Goal: Task Accomplishment & Management: Complete application form

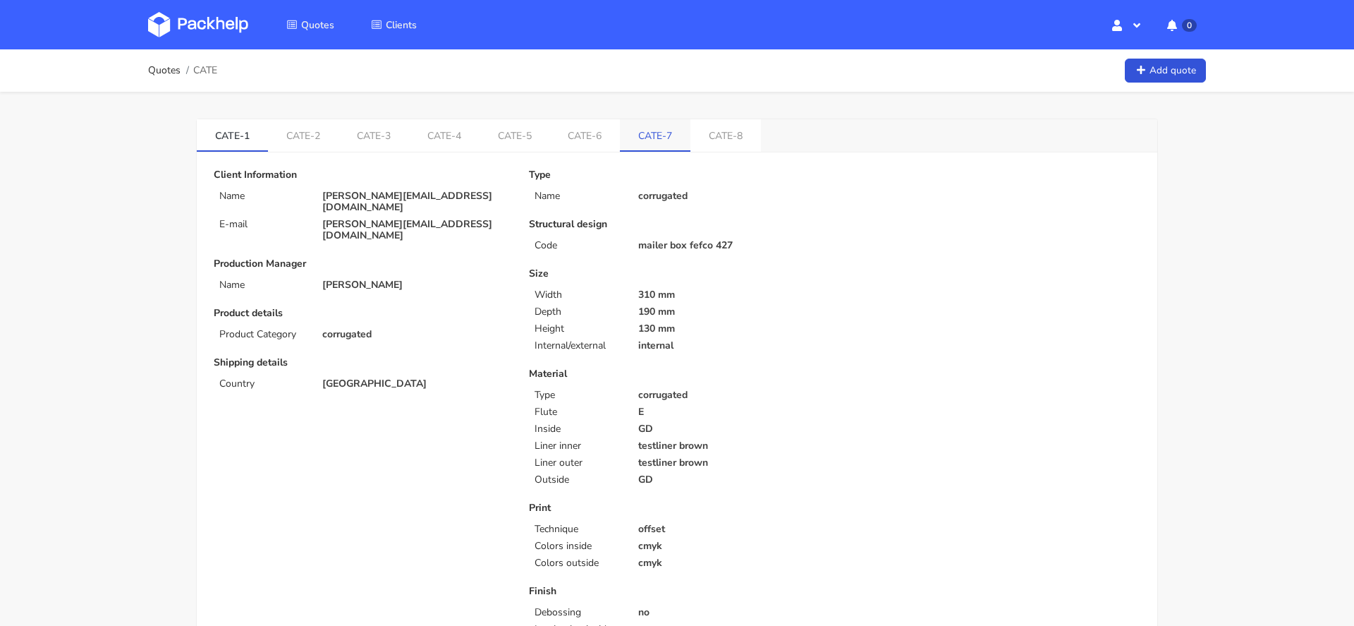
click at [652, 140] on link "CATE-7" at bounding box center [655, 134] width 71 height 31
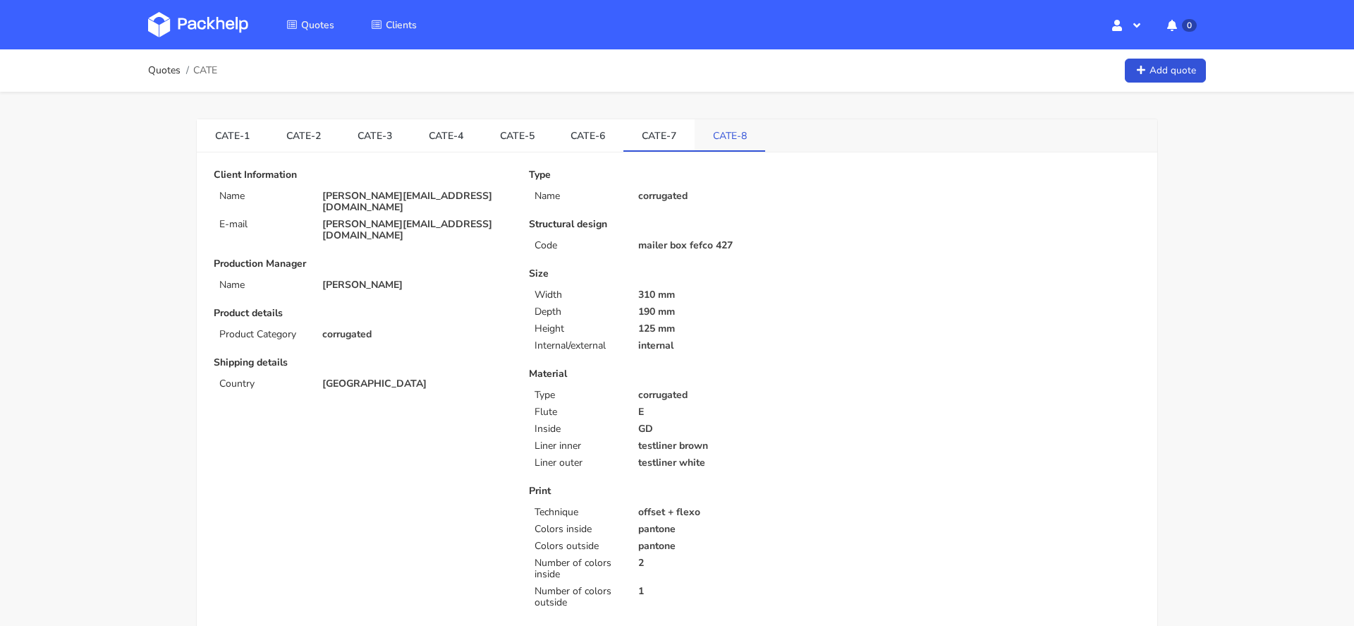
click at [727, 130] on link "CATE-8" at bounding box center [730, 134] width 71 height 31
click at [652, 123] on link "CATE-7" at bounding box center [659, 134] width 71 height 31
click at [570, 144] on link "CATE-6" at bounding box center [588, 134] width 71 height 31
click at [505, 140] on link "CATE-5" at bounding box center [517, 134] width 71 height 31
click at [635, 146] on link "CATE-7" at bounding box center [659, 134] width 71 height 31
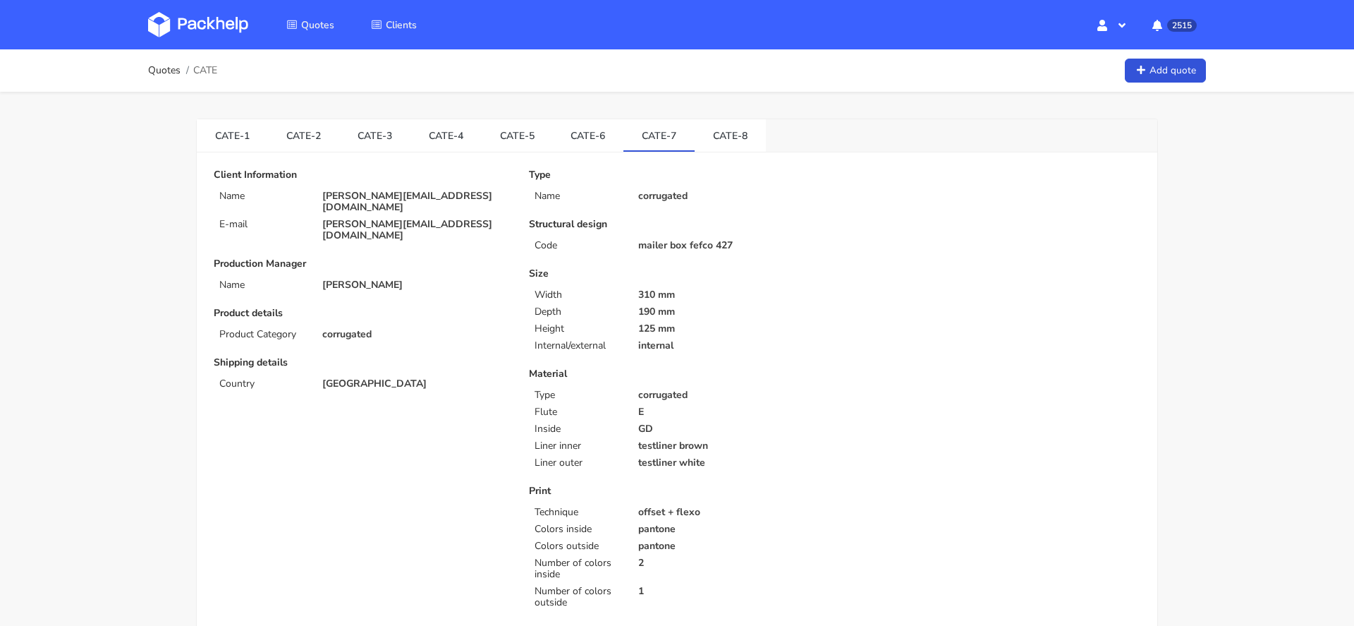
click at [208, 69] on span "CATE" at bounding box center [205, 70] width 24 height 11
copy span "CATE"
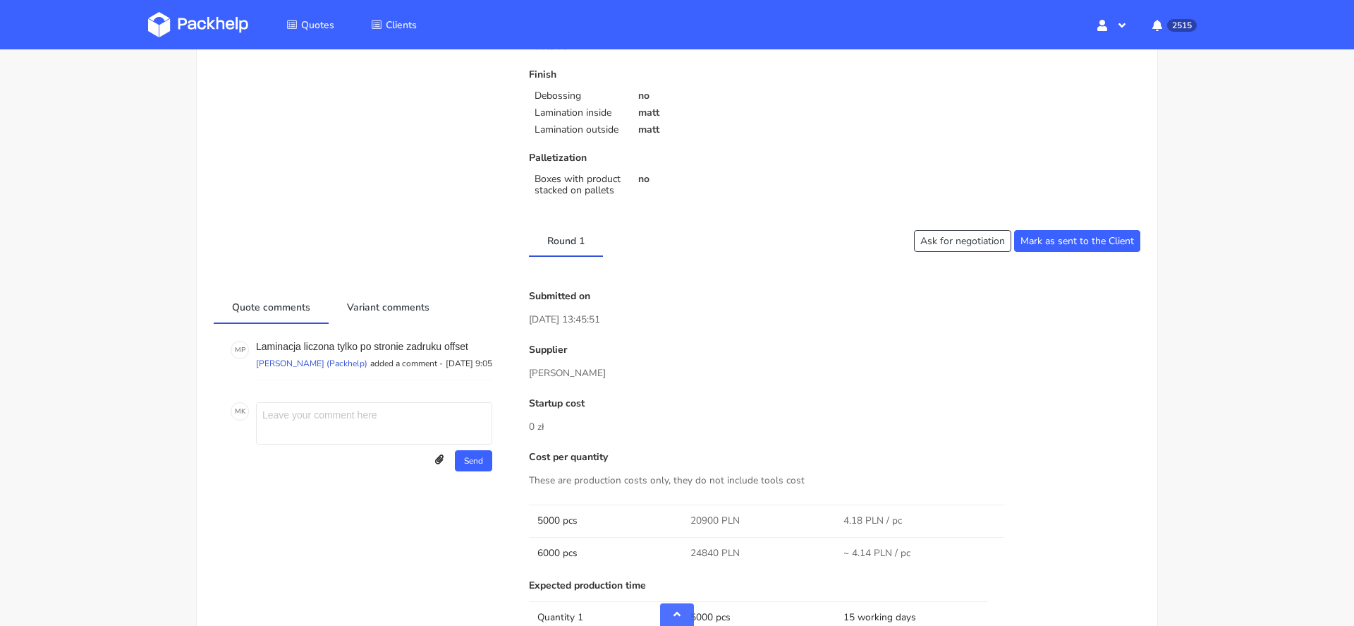
scroll to position [1244, 0]
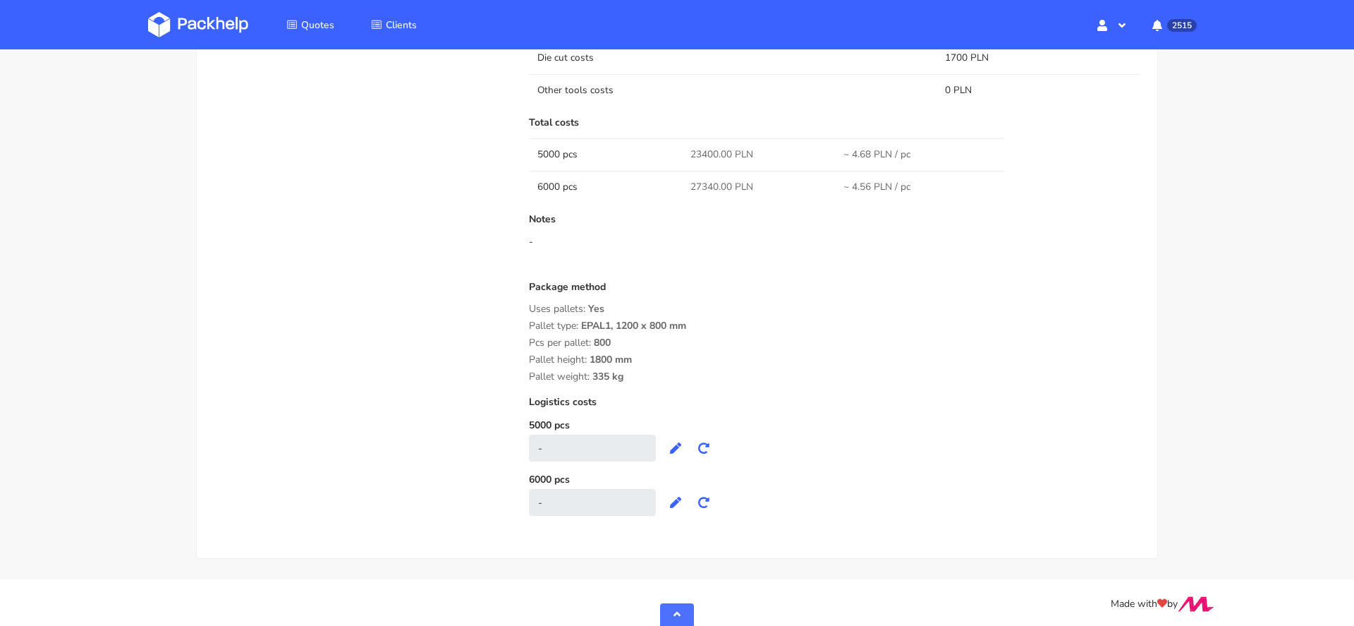
click at [708, 152] on span "23400.00 PLN" at bounding box center [722, 154] width 63 height 14
copy span "23400.00"
click at [842, 305] on div "Uses pallets: Yes" at bounding box center [835, 308] width 612 height 11
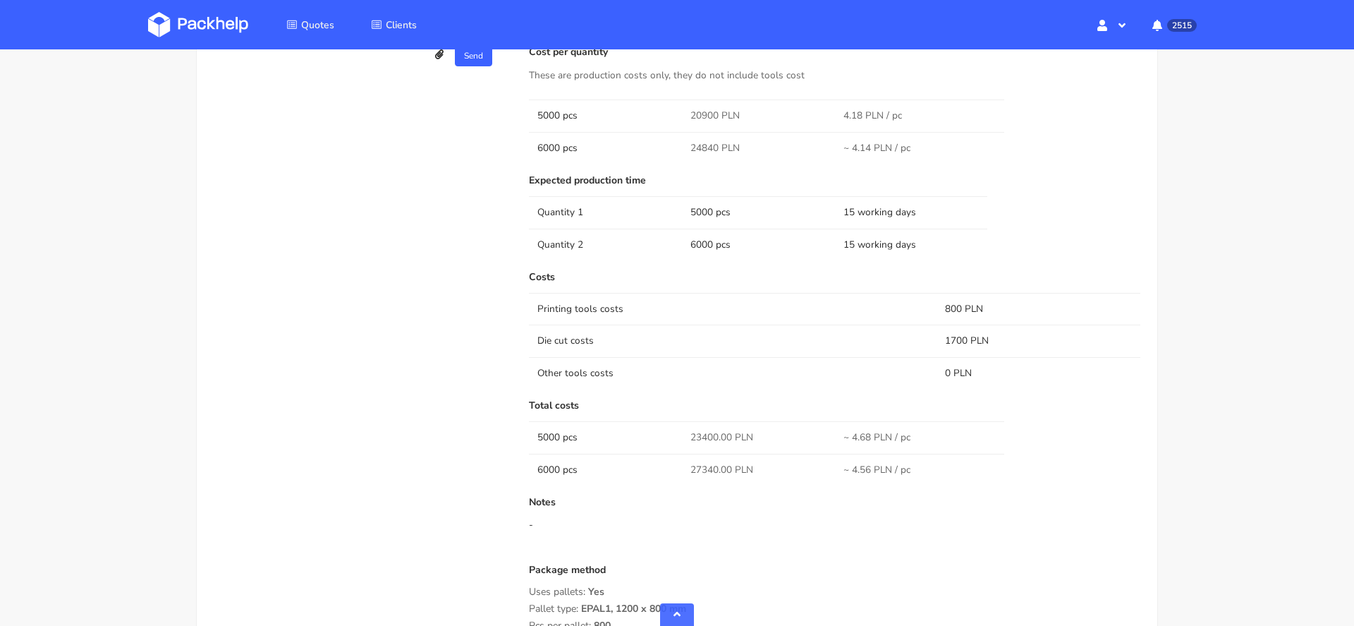
scroll to position [922, 0]
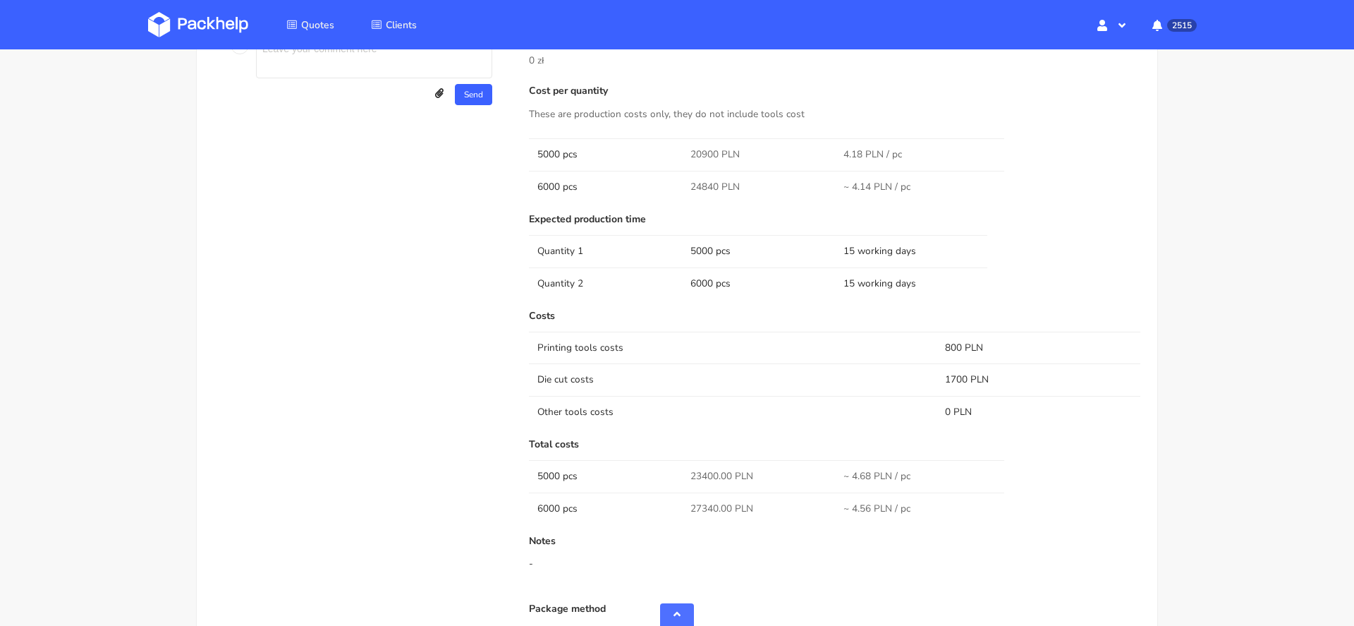
click at [698, 155] on span "20900 PLN" at bounding box center [715, 154] width 49 height 14
copy span "20900"
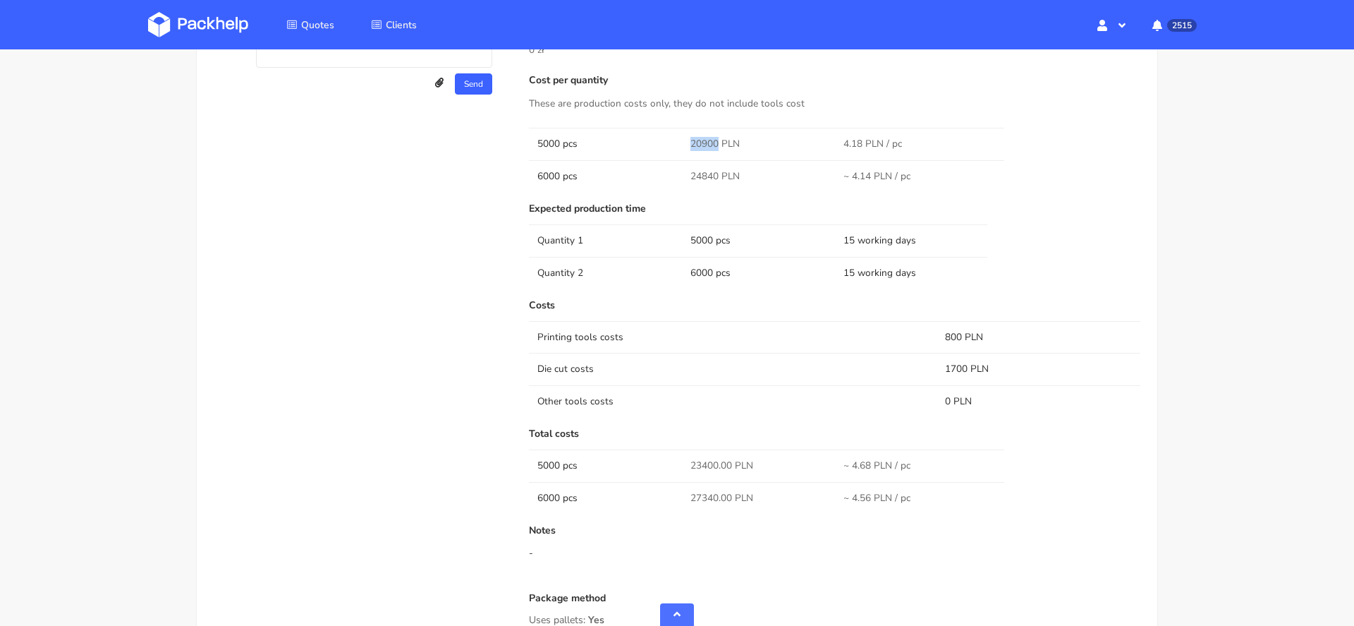
scroll to position [924, 0]
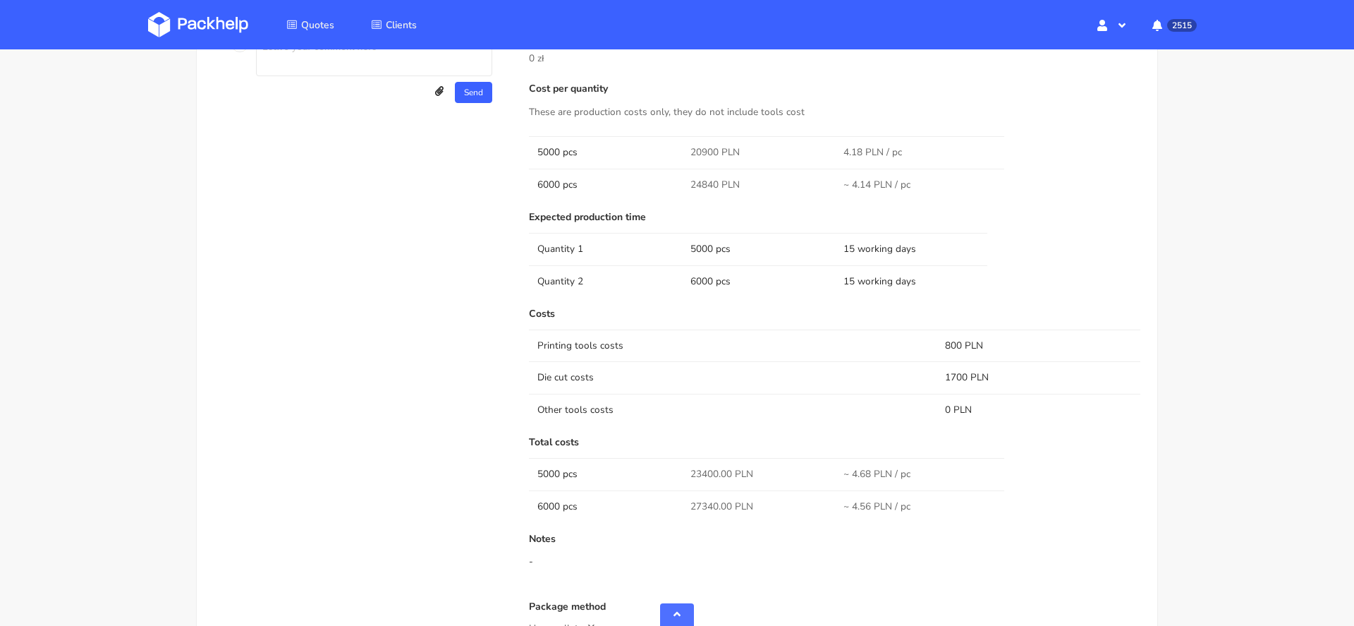
click at [710, 186] on span "24840 PLN" at bounding box center [715, 185] width 49 height 14
copy span "24840"
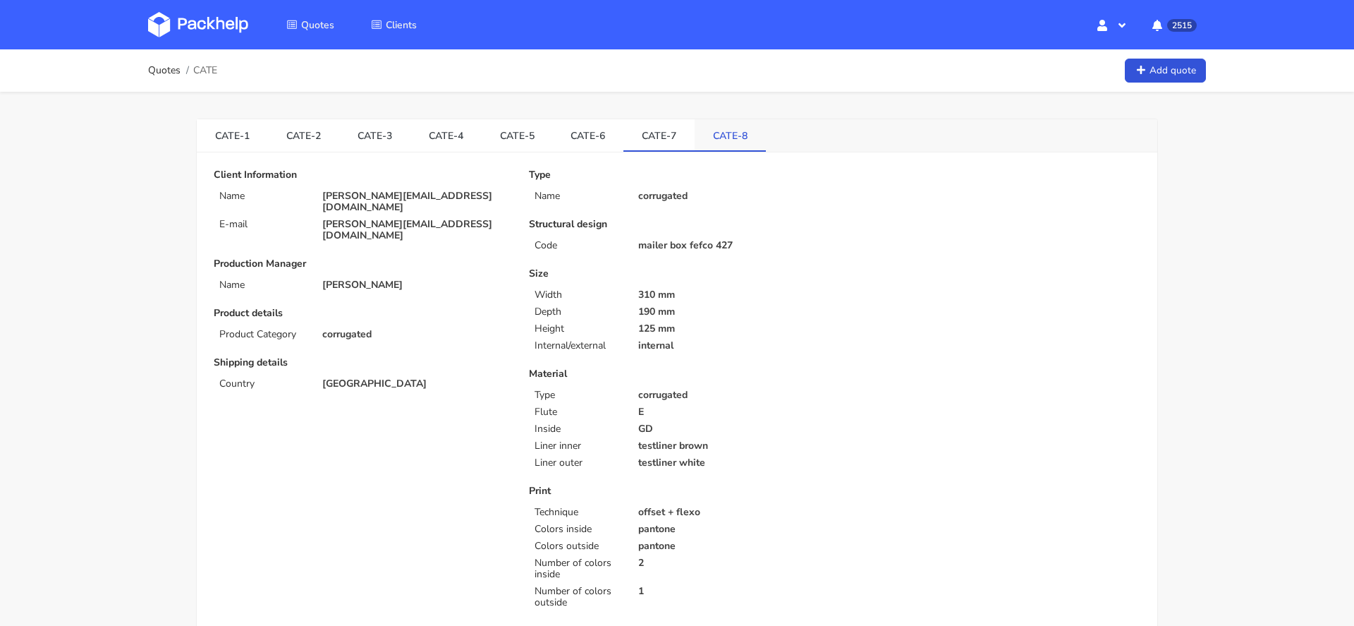
click at [714, 130] on link "CATE-8" at bounding box center [730, 134] width 71 height 31
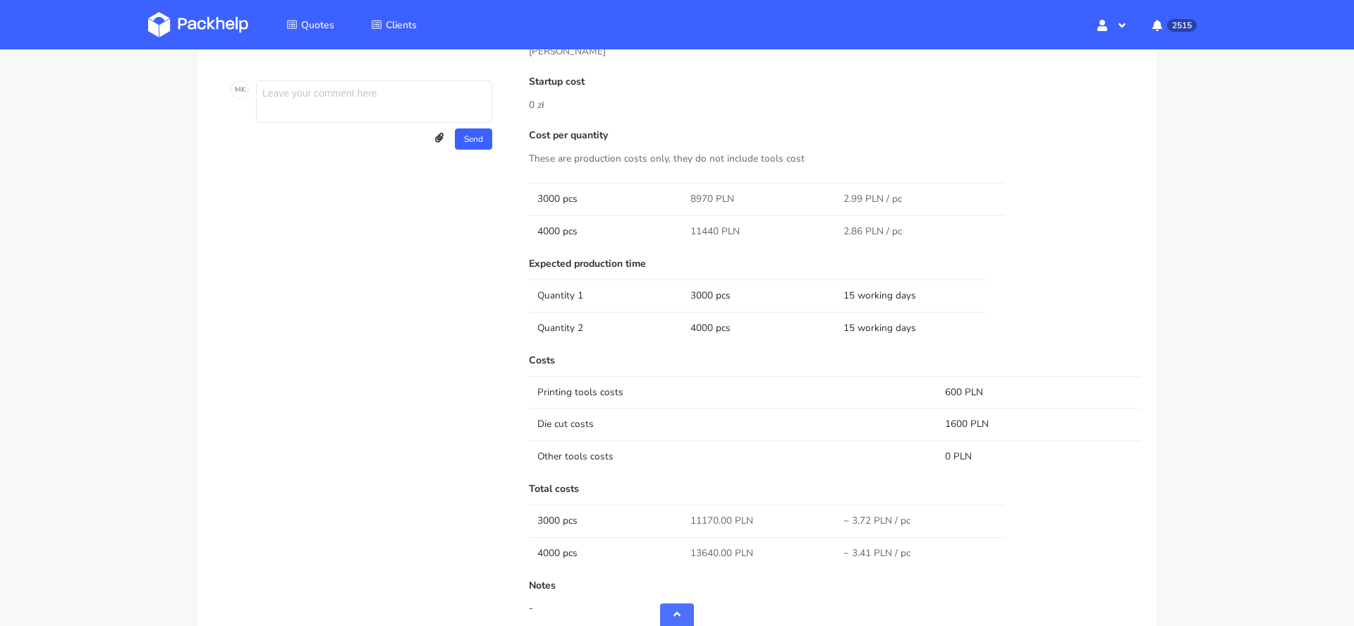
scroll to position [854, 0]
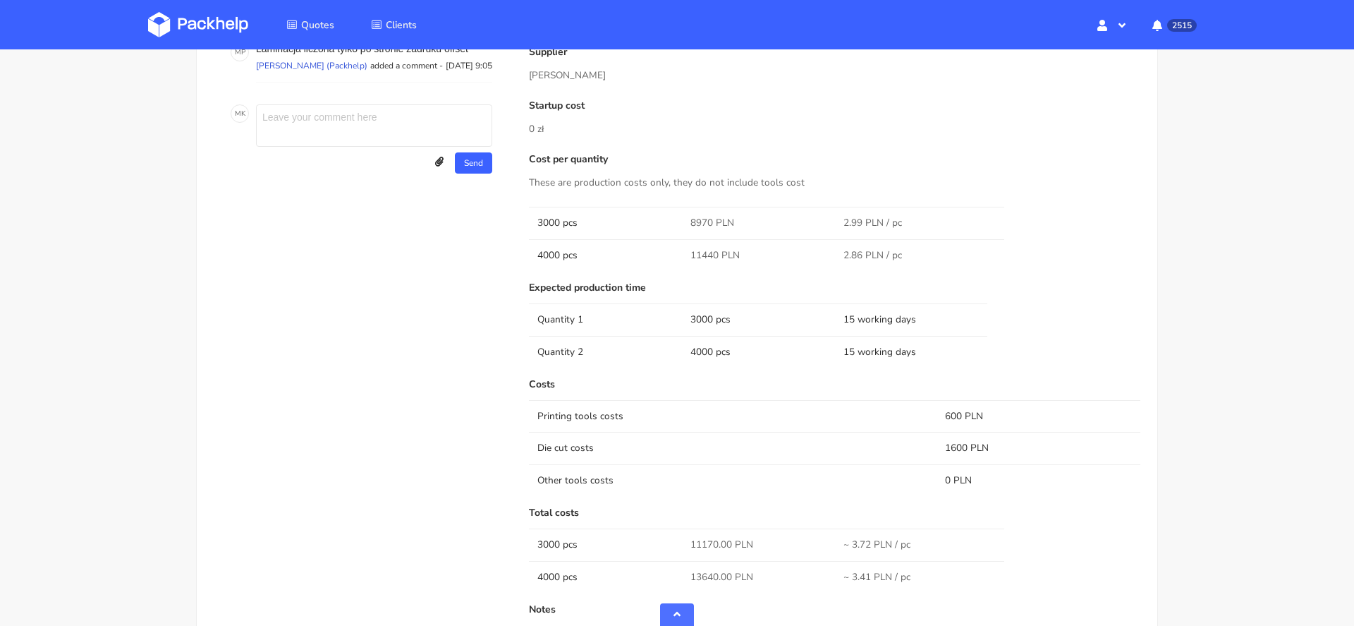
click at [703, 217] on span "8970 PLN" at bounding box center [713, 223] width 44 height 14
copy span "8970"
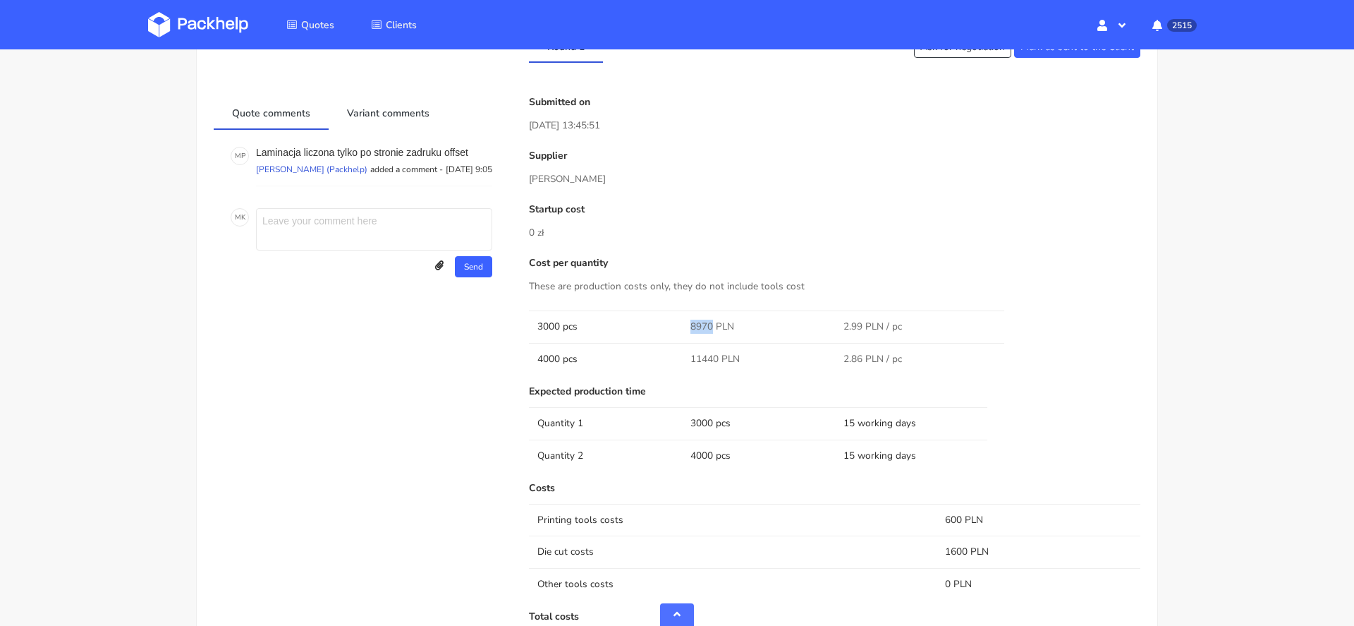
scroll to position [753, 0]
copy span "8970"
click at [695, 357] on span "11440 PLN" at bounding box center [715, 356] width 49 height 14
copy span "11440"
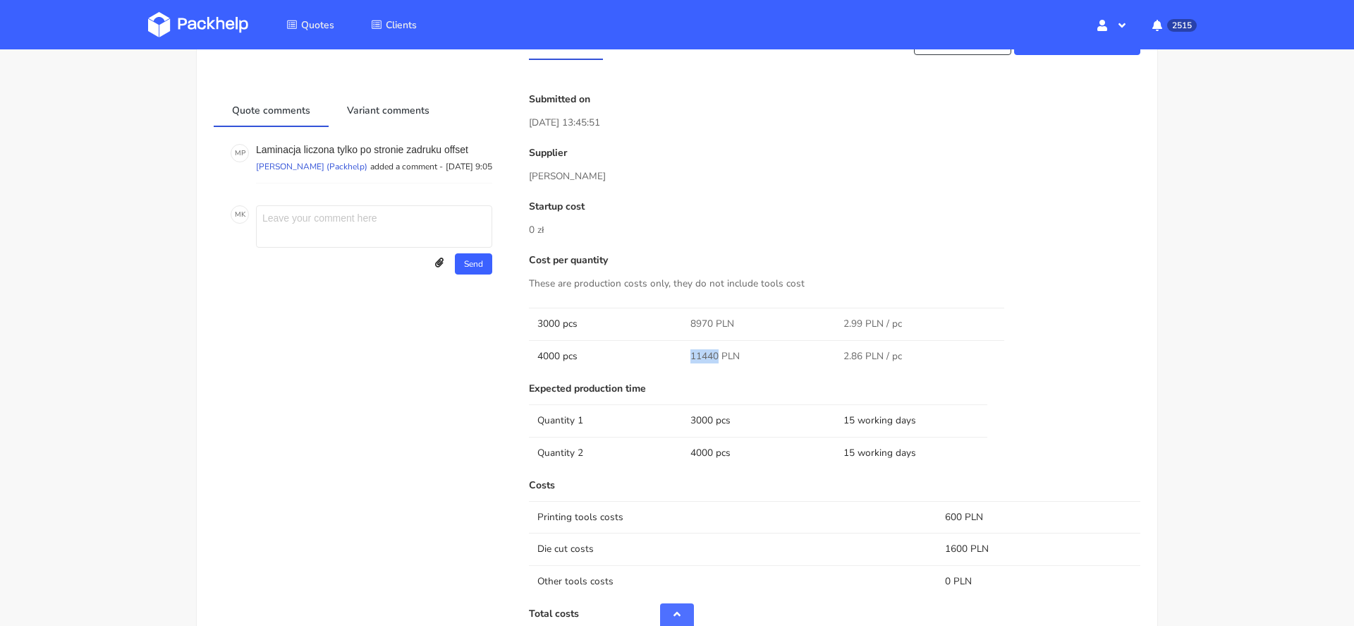
click at [702, 352] on span "11440 PLN" at bounding box center [715, 356] width 49 height 14
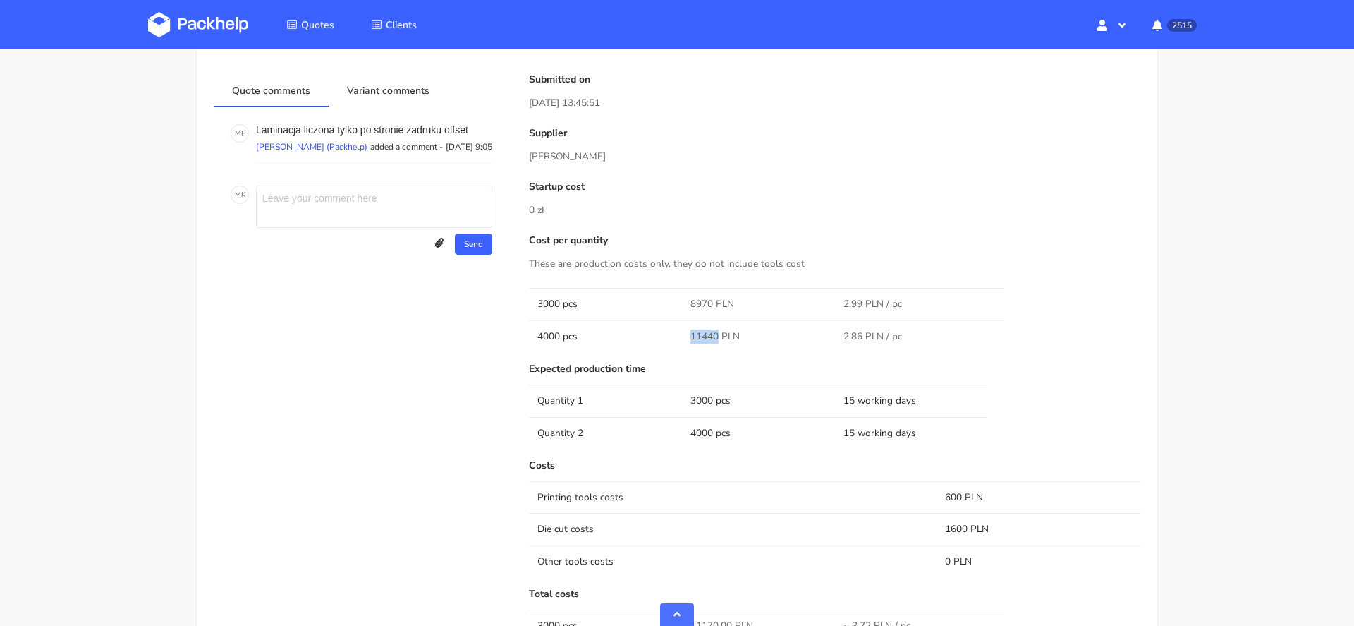
scroll to position [773, 0]
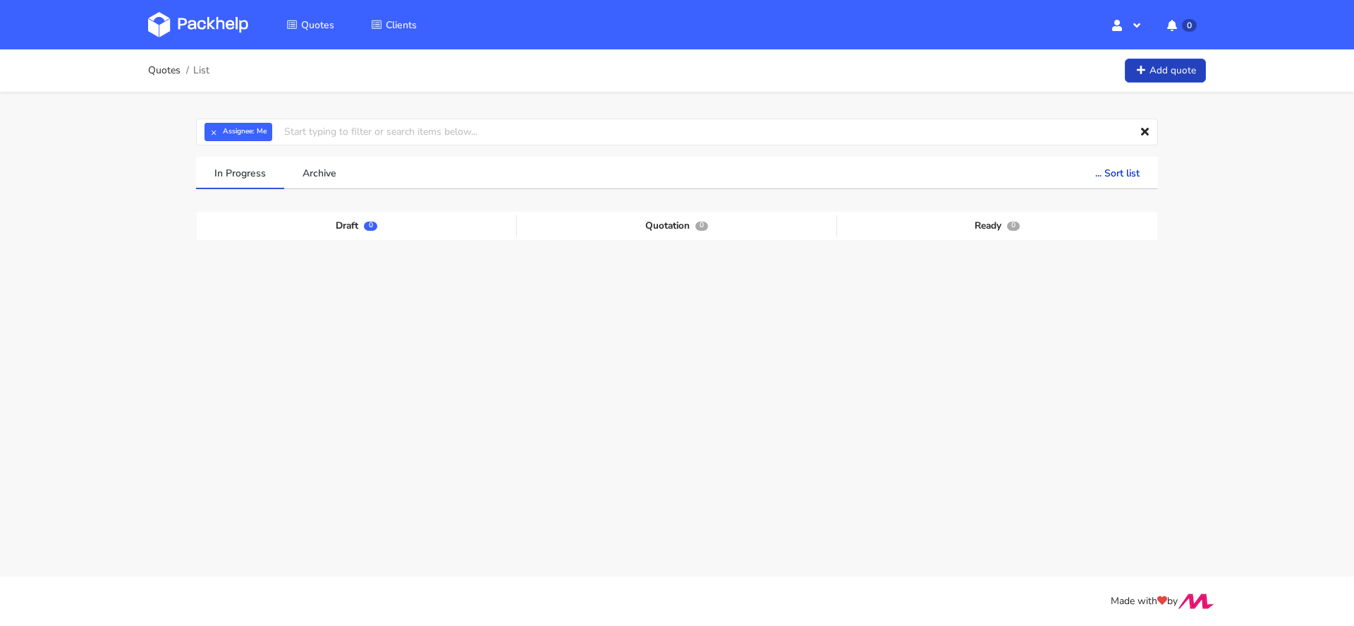
click at [1172, 75] on link "Add quote" at bounding box center [1165, 71] width 81 height 25
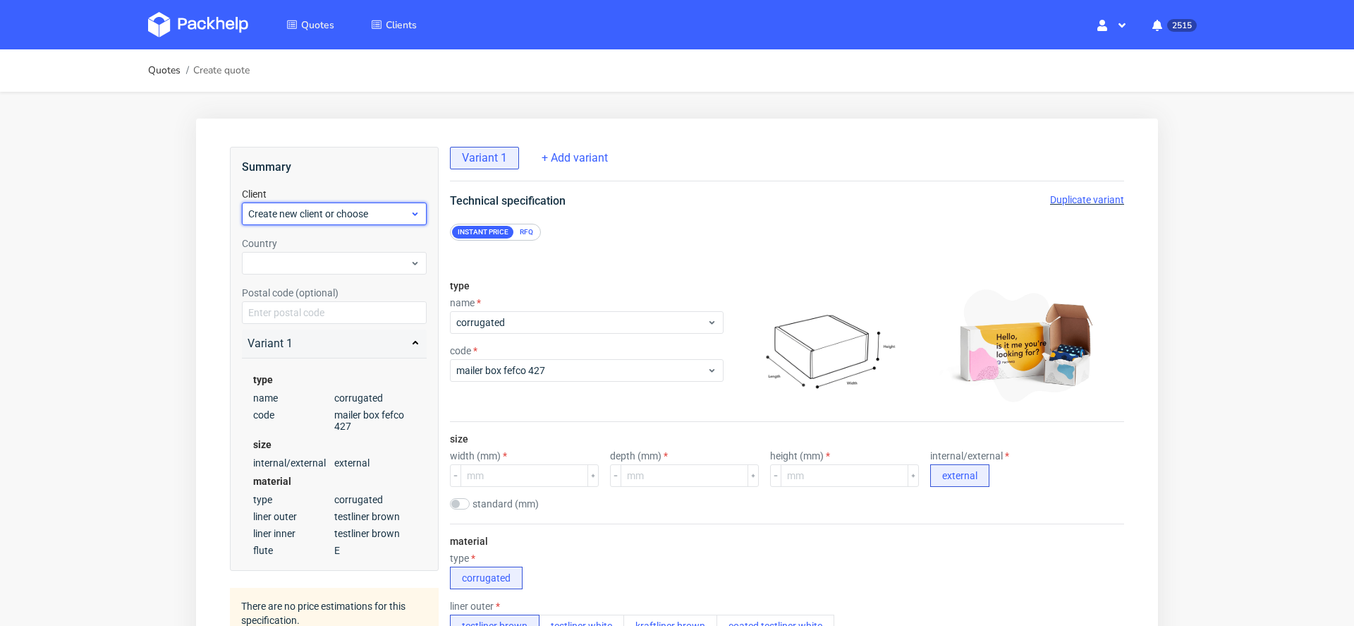
click at [306, 212] on span "Create new client or choose" at bounding box center [329, 214] width 162 height 14
type input "theteam@printed.com"
drag, startPoint x: 303, startPoint y: 214, endPoint x: 164, endPoint y: 217, distance: 139.0
click at [336, 214] on span "Create new client or choose" at bounding box center [329, 214] width 162 height 14
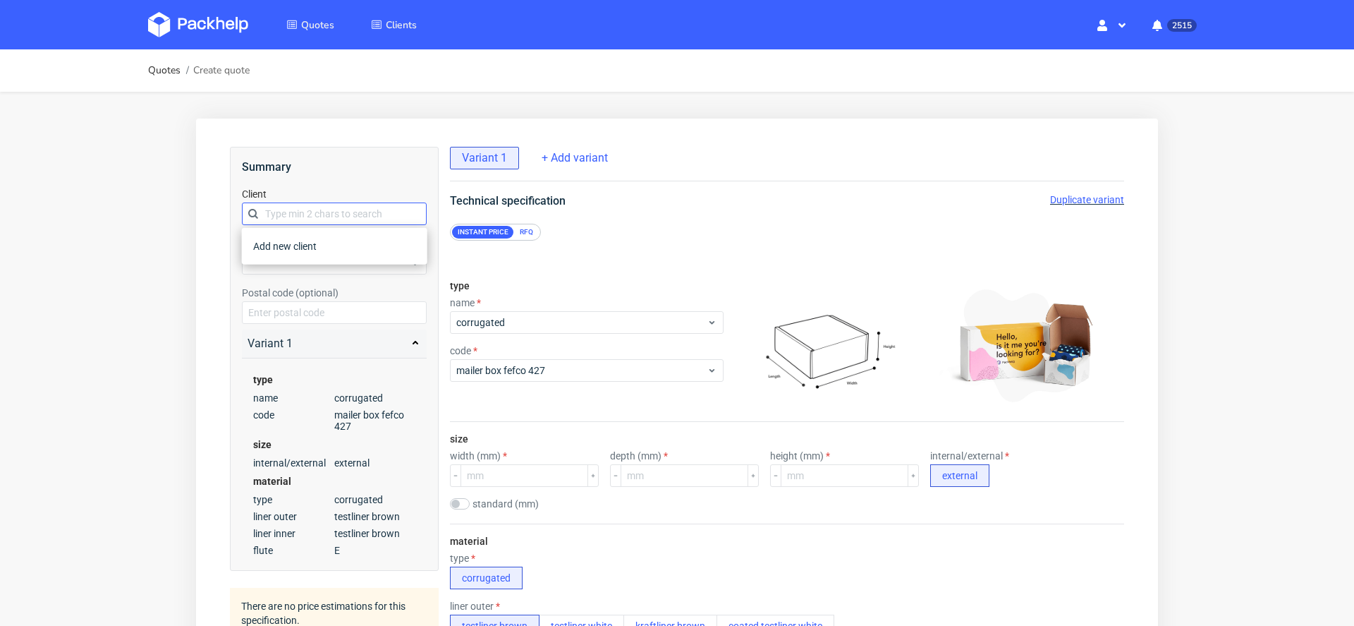
type input "theteam@printed.com"
drag, startPoint x: 301, startPoint y: 214, endPoint x: 193, endPoint y: 201, distance: 108.0
click at [341, 199] on div "Client Create new client or choose" at bounding box center [334, 206] width 185 height 38
click at [341, 212] on span "Create new client or choose" at bounding box center [329, 214] width 162 height 14
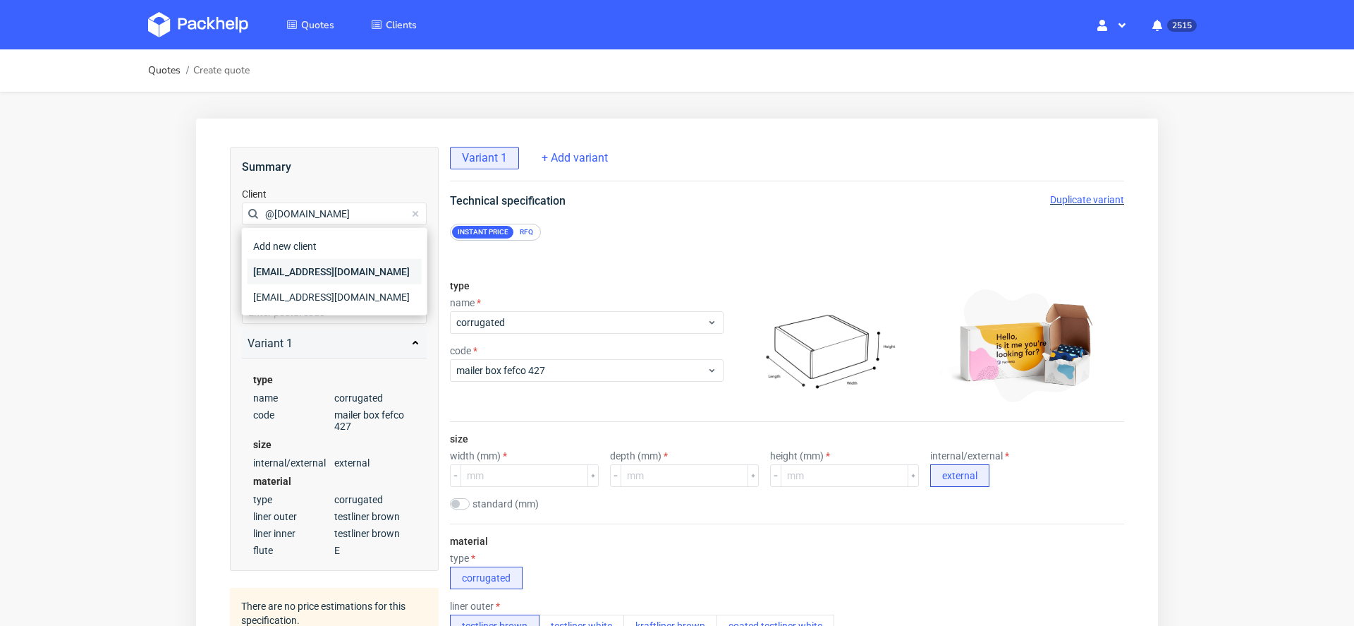
type input "@printed.com"
click at [354, 276] on div "outsource@printed.com" at bounding box center [335, 271] width 174 height 25
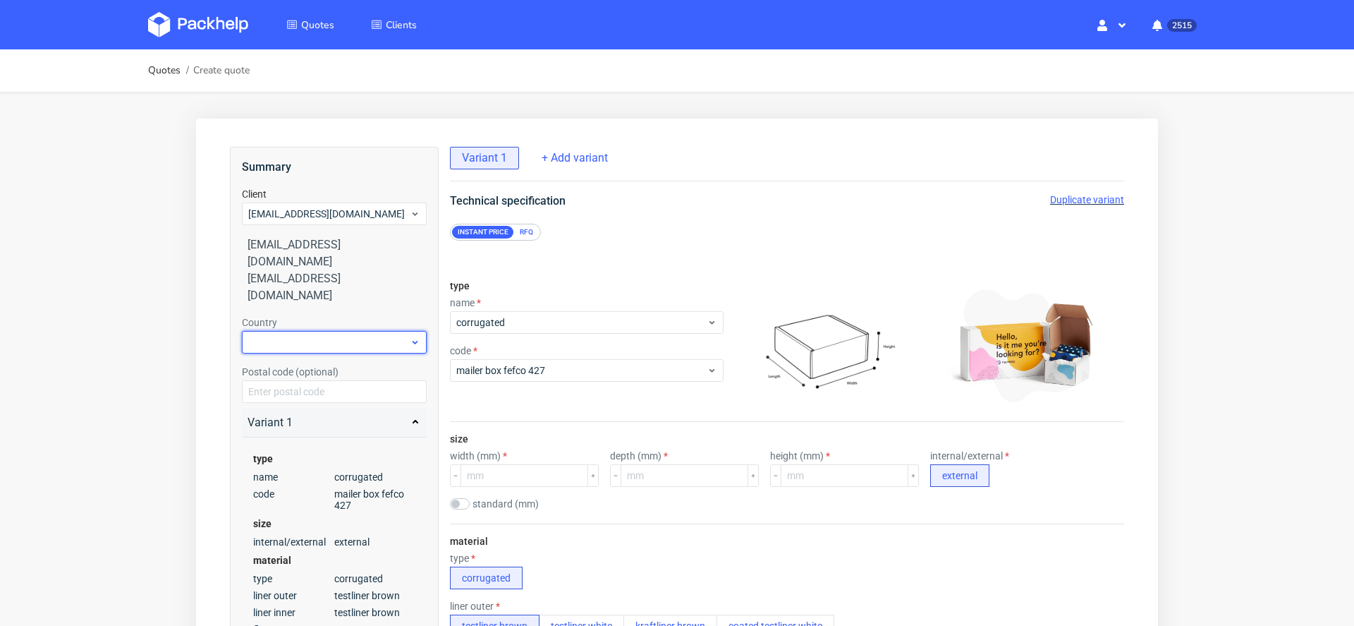
click at [345, 331] on div at bounding box center [334, 342] width 185 height 23
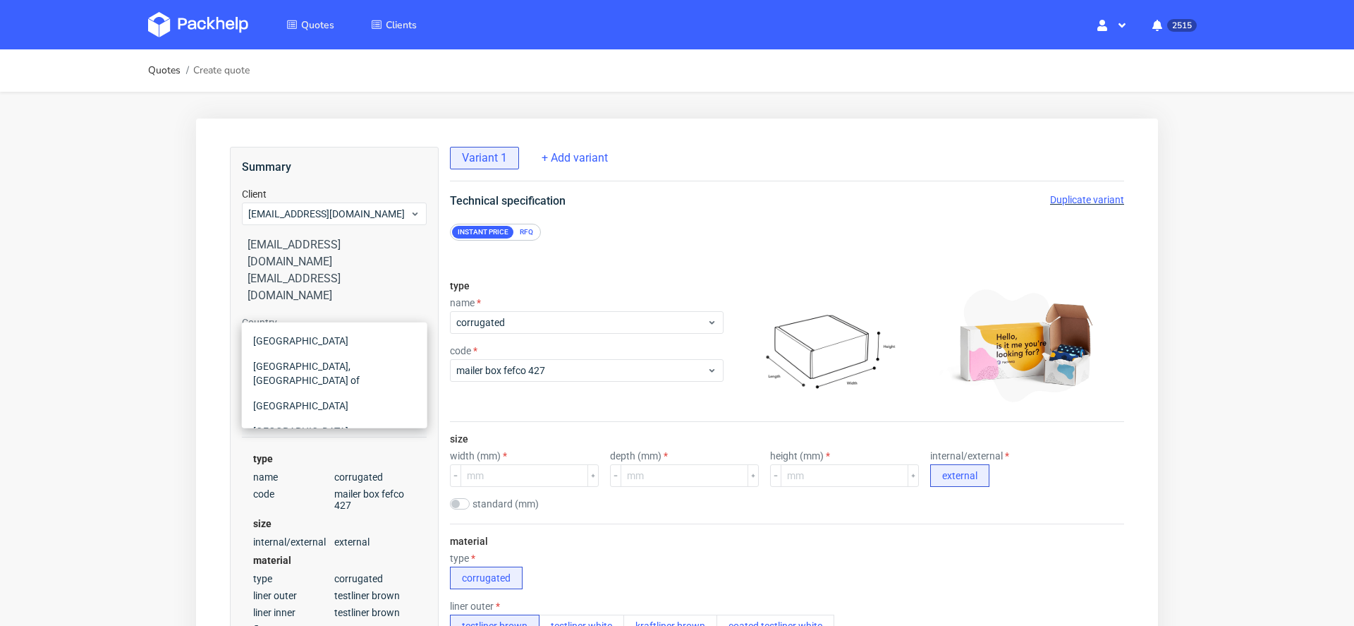
type input "uni"
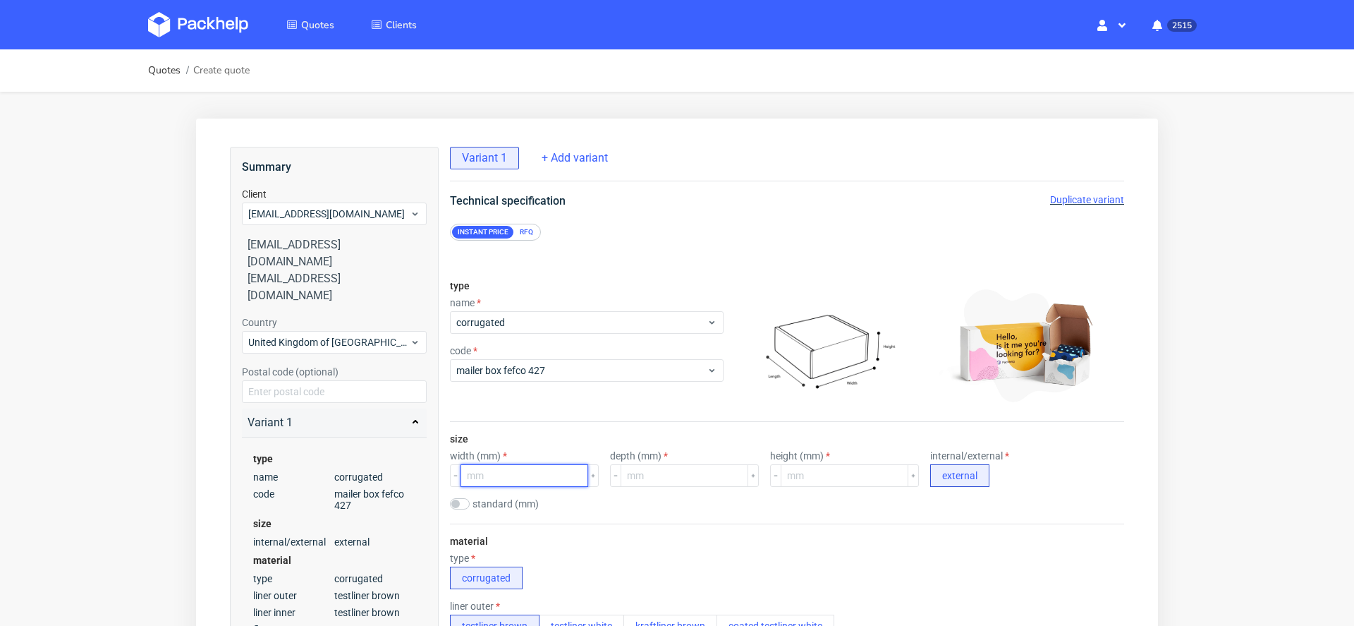
click at [502, 476] on input "number" at bounding box center [525, 475] width 128 height 23
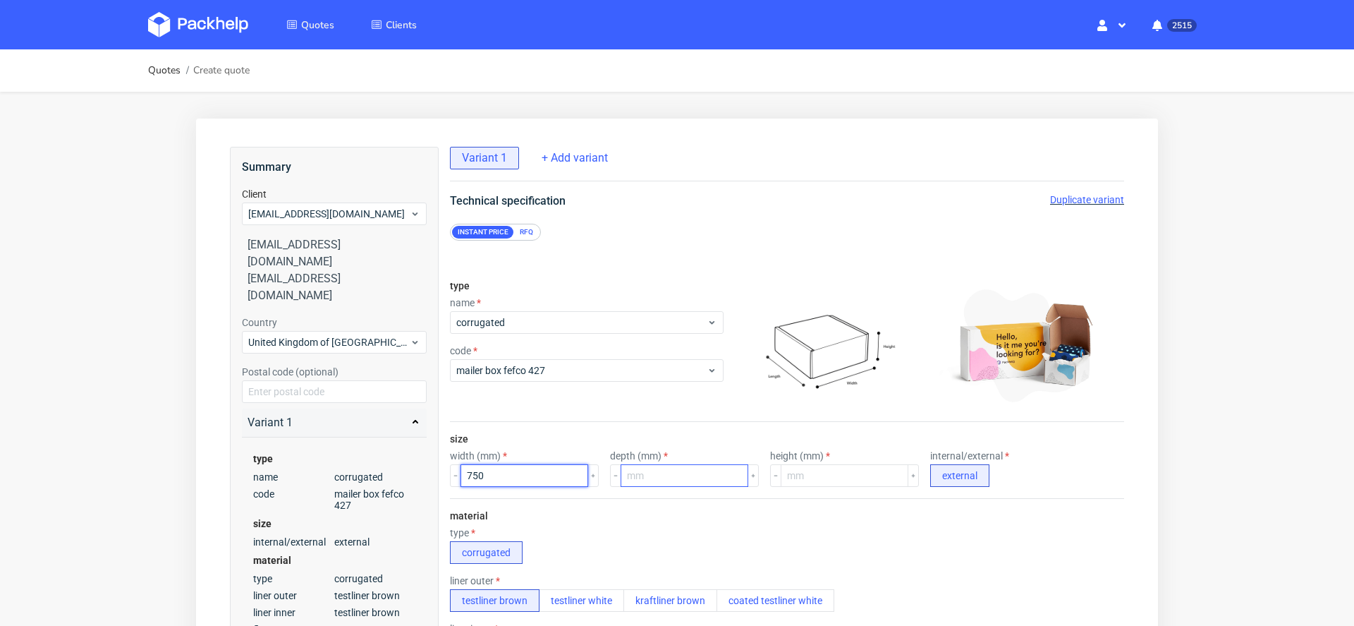
type input "750"
click at [641, 473] on input "number" at bounding box center [685, 475] width 128 height 23
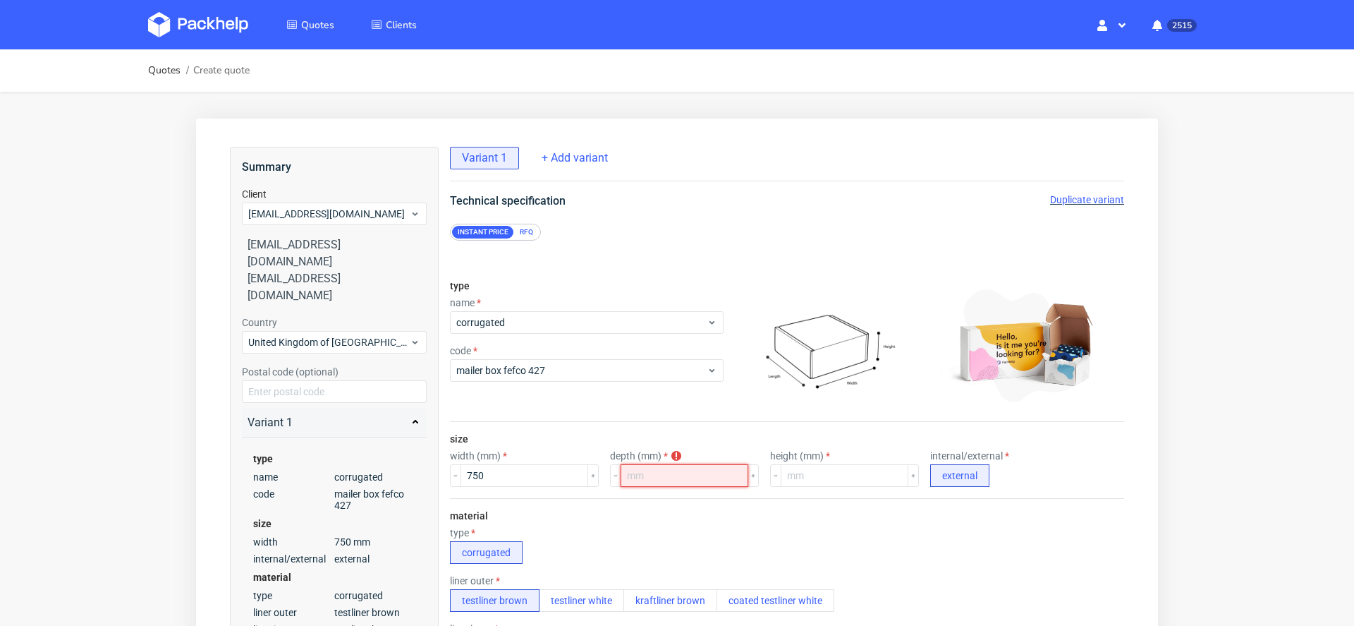
click at [667, 474] on input "number" at bounding box center [685, 475] width 128 height 23
type input "145"
click at [799, 465] on input "number" at bounding box center [845, 475] width 128 height 23
type input "145"
click at [886, 520] on div "material type corrugated liner outer testliner brown testliner white kraftliner…" at bounding box center [787, 634] width 674 height 272
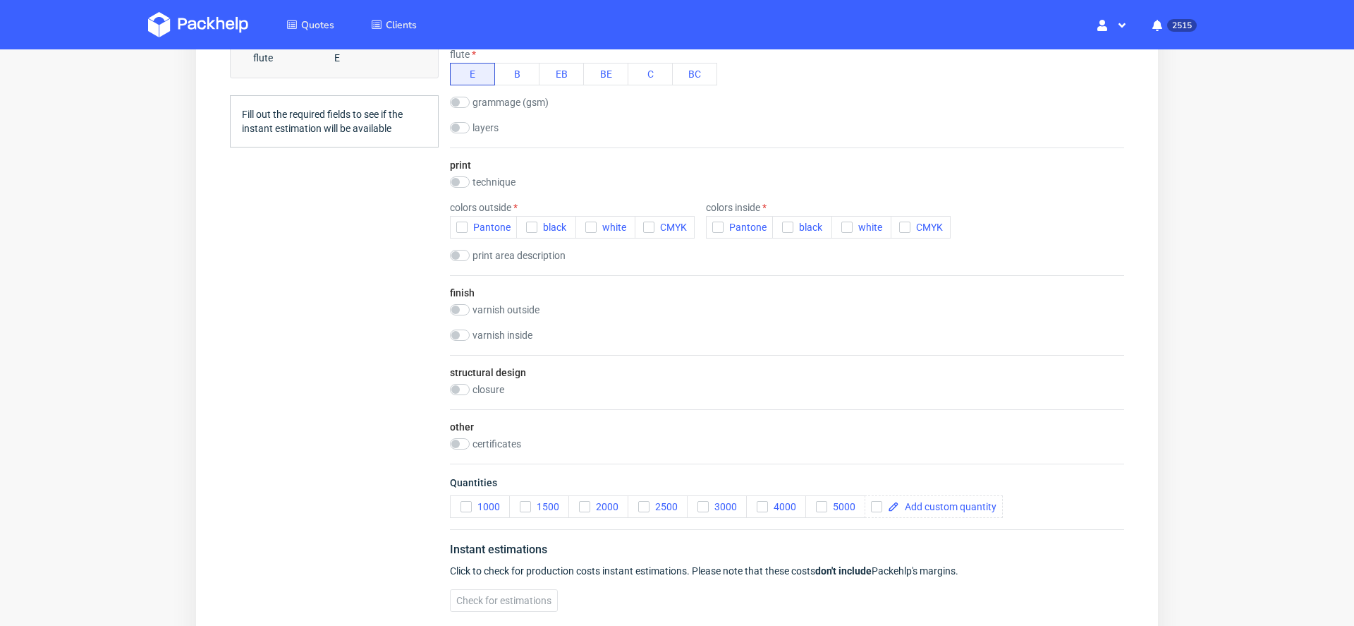
scroll to position [0, 0]
click at [470, 180] on div "technique" at bounding box center [506, 181] width 113 height 11
click at [456, 179] on input "checkbox" at bounding box center [460, 181] width 20 height 11
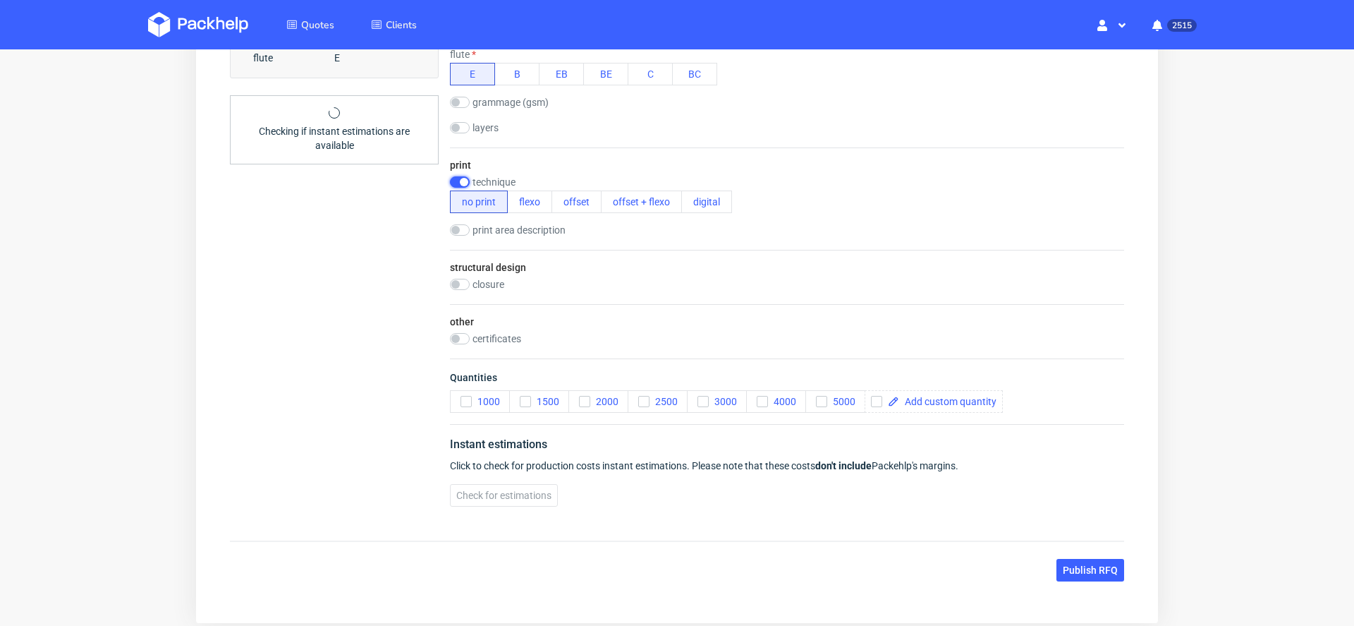
click at [463, 178] on input "checkbox" at bounding box center [460, 181] width 20 height 11
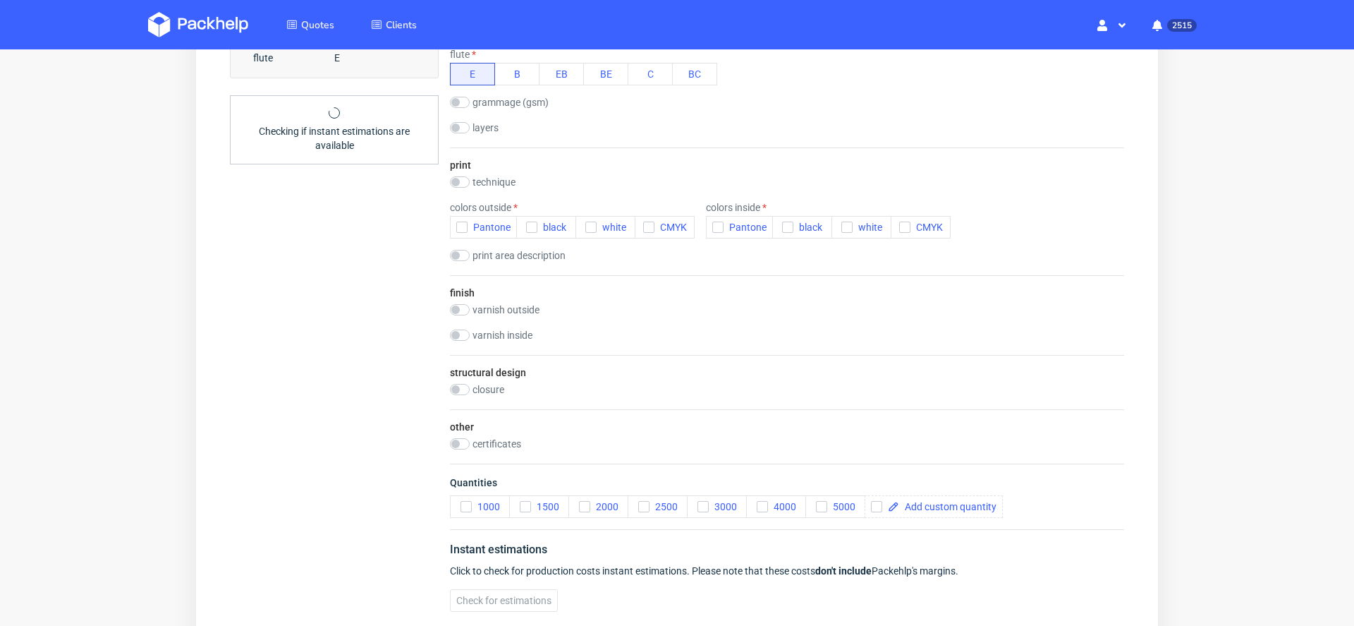
click at [485, 171] on div "print technique no print flexo offset offset + flexo digital colors outside Pan…" at bounding box center [787, 211] width 674 height 128
click at [478, 177] on label "technique" at bounding box center [494, 181] width 43 height 11
checkbox input "true"
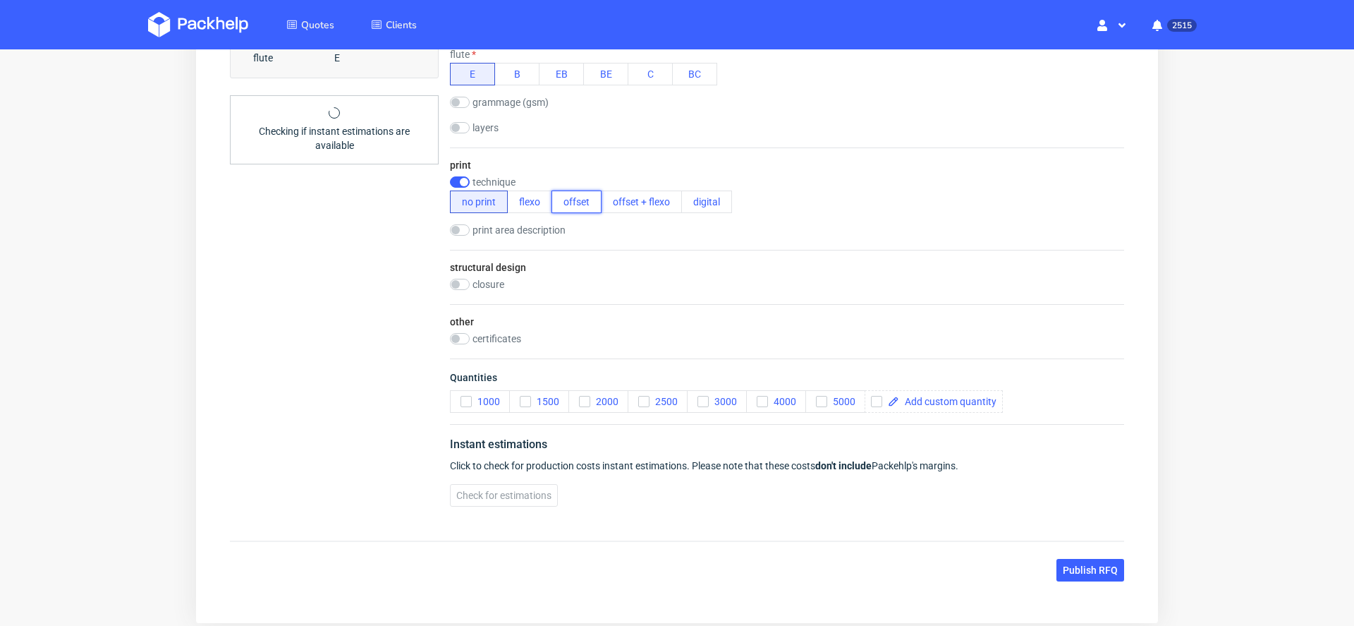
click at [575, 204] on button "offset" at bounding box center [577, 201] width 50 height 23
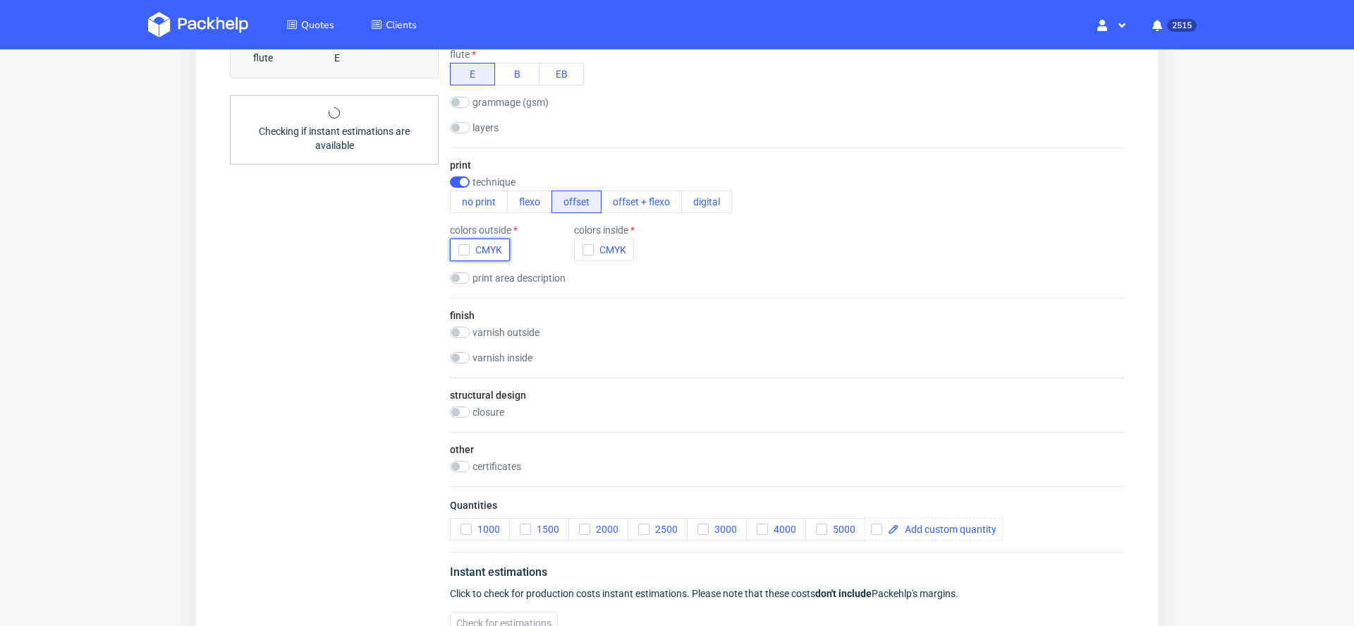
click at [459, 250] on icon "button" at bounding box center [464, 250] width 10 height 10
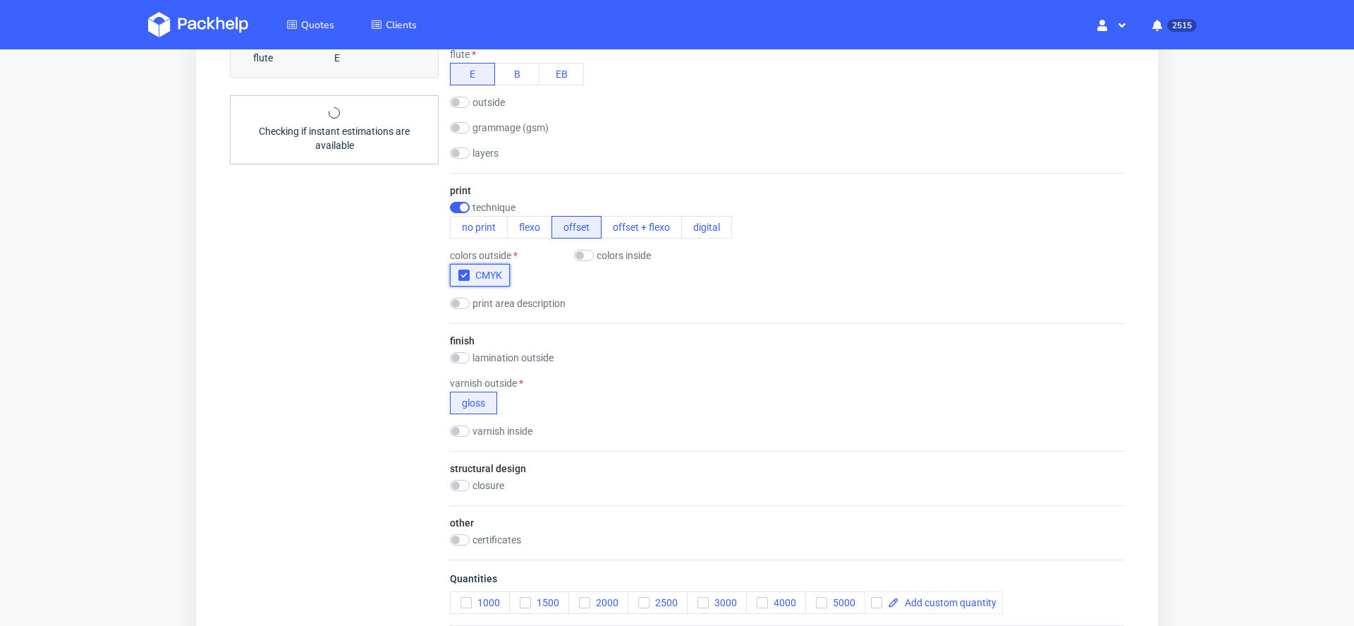
scroll to position [4, 0]
click at [483, 597] on span "1000" at bounding box center [486, 602] width 28 height 11
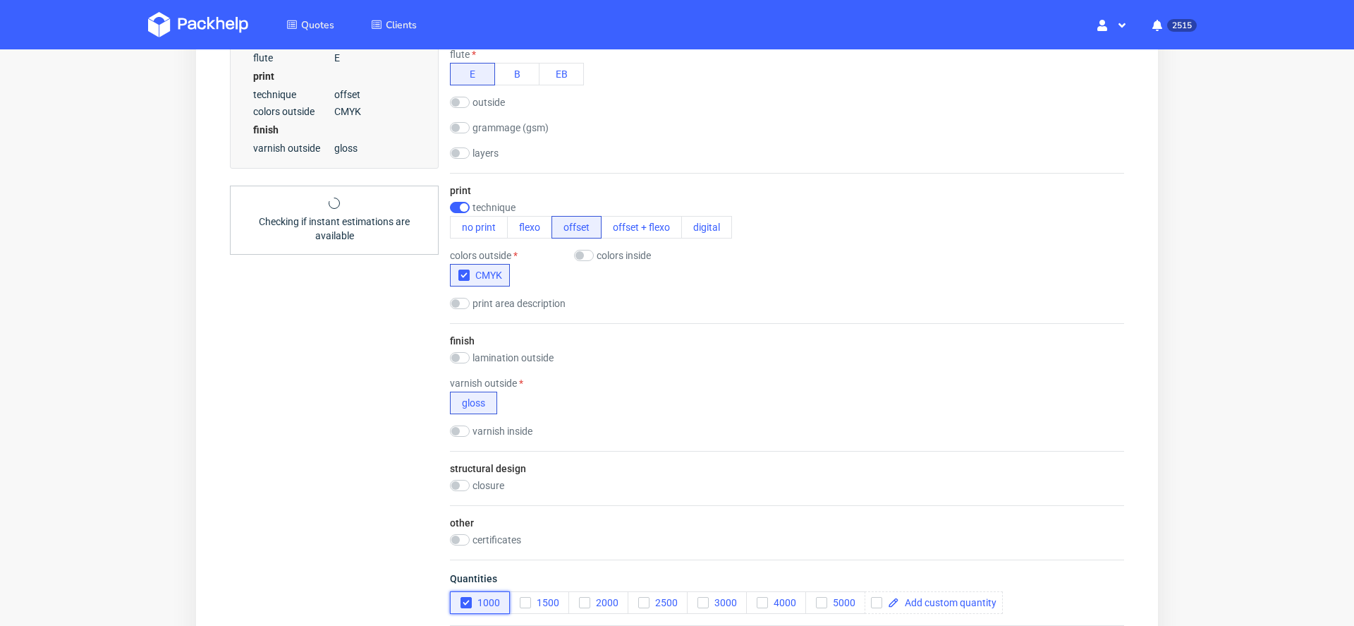
scroll to position [890, 0]
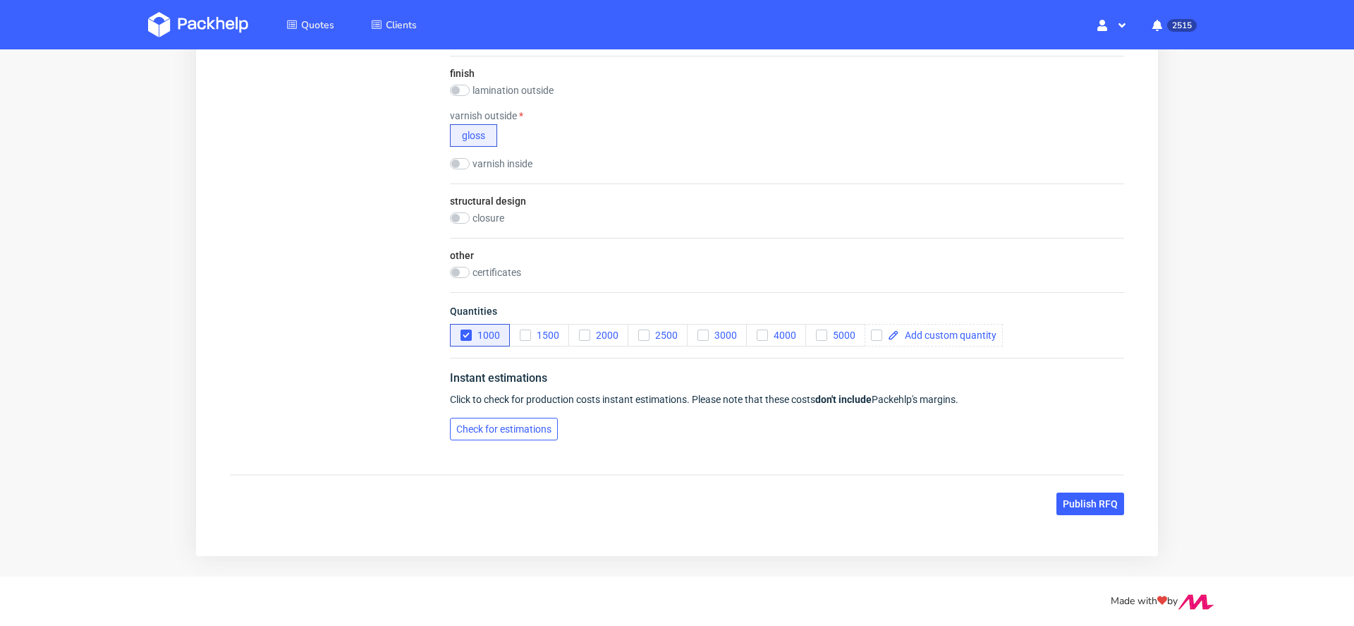
click at [516, 425] on span "Check for estimations" at bounding box center [503, 429] width 95 height 10
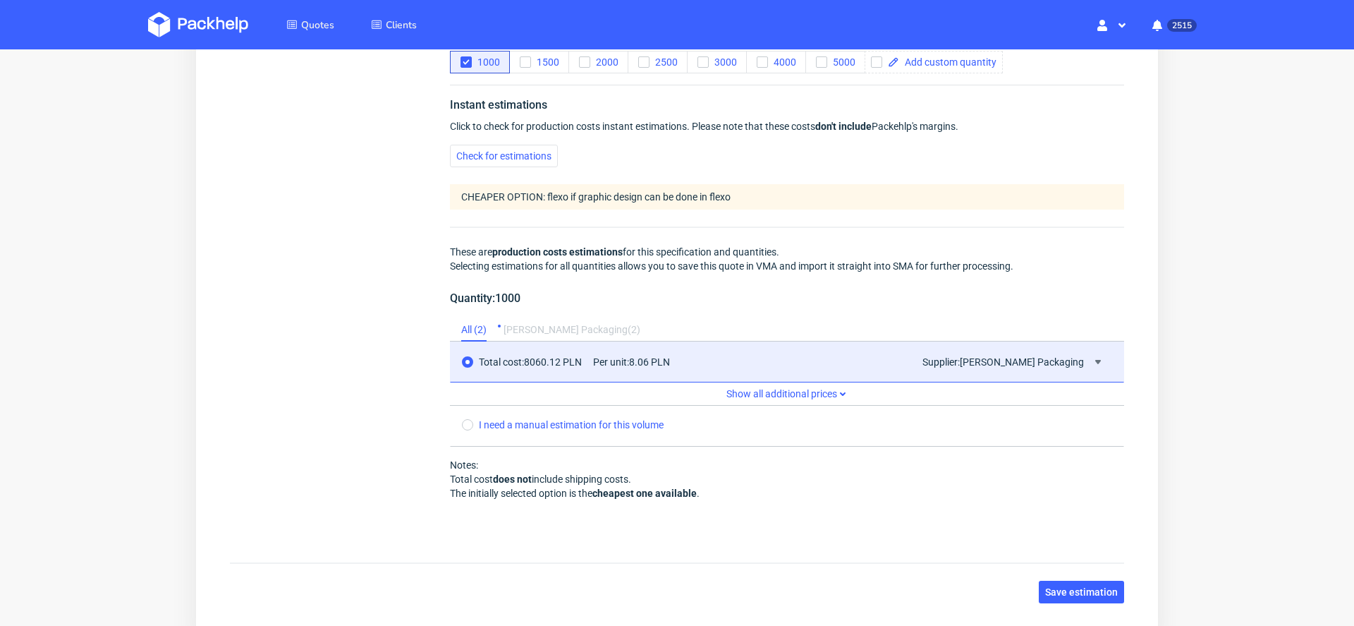
scroll to position [1164, 0]
click at [1061, 590] on button "Save estimation" at bounding box center [1081, 590] width 85 height 23
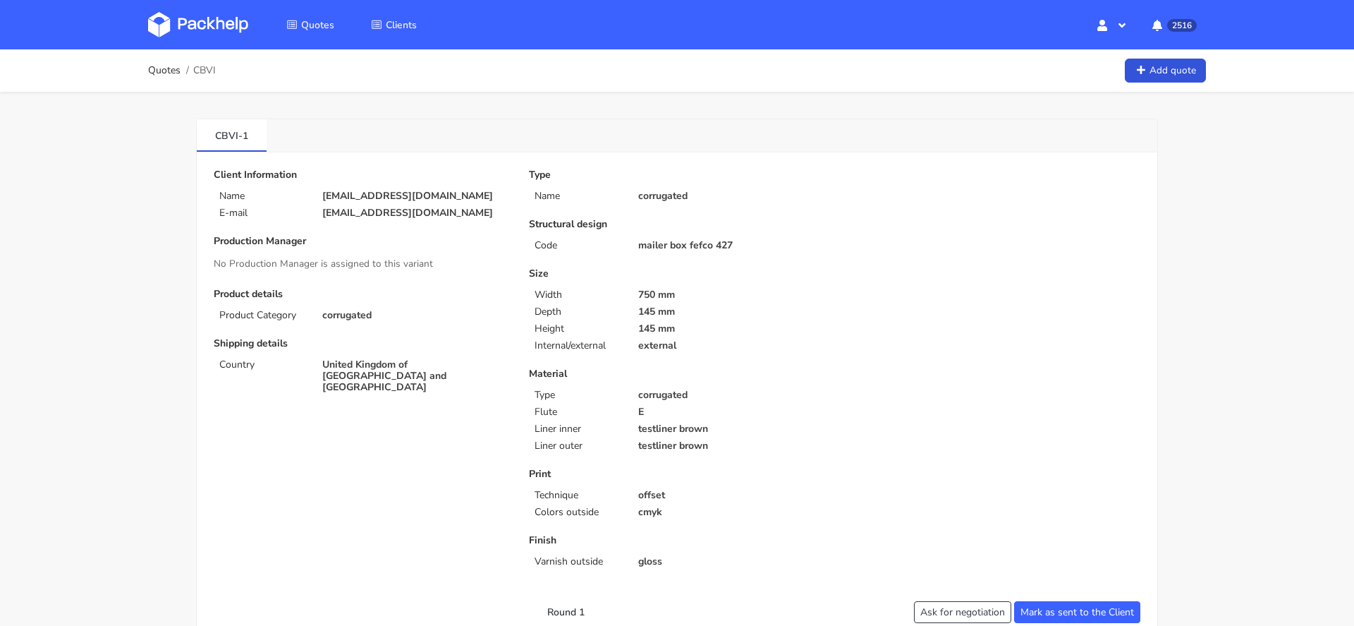
click at [209, 72] on span "CBVI" at bounding box center [204, 70] width 23 height 11
copy span "CBVI"
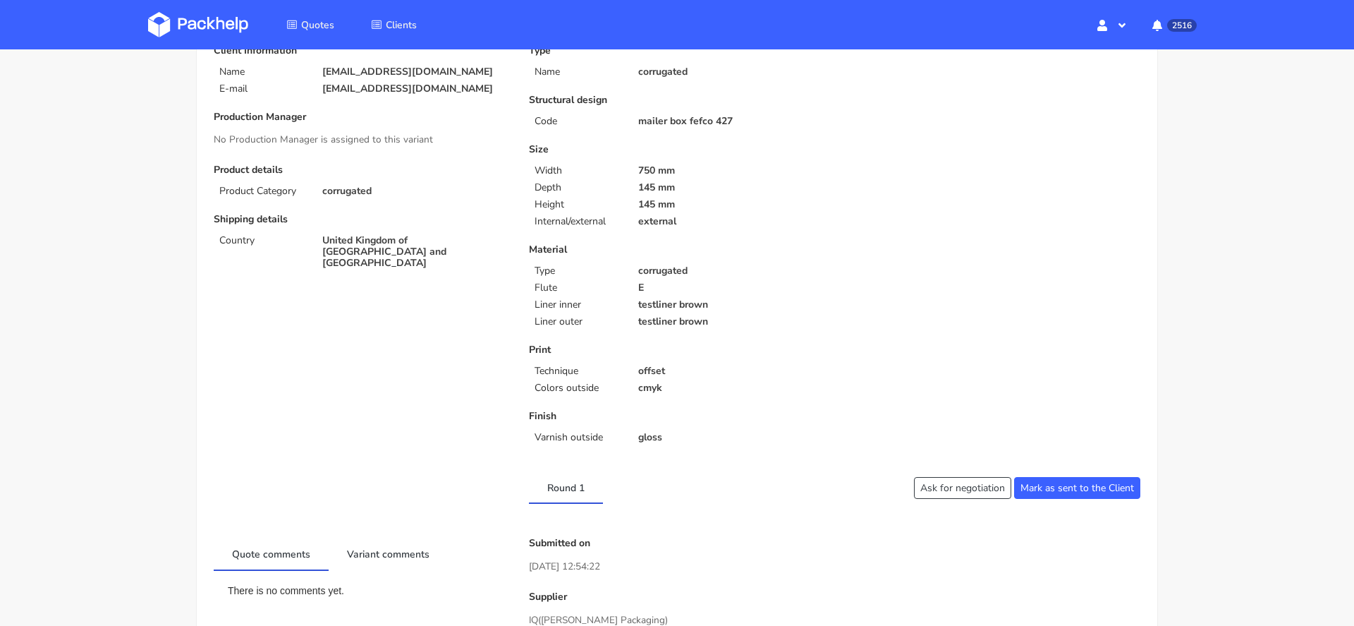
scroll to position [184, 0]
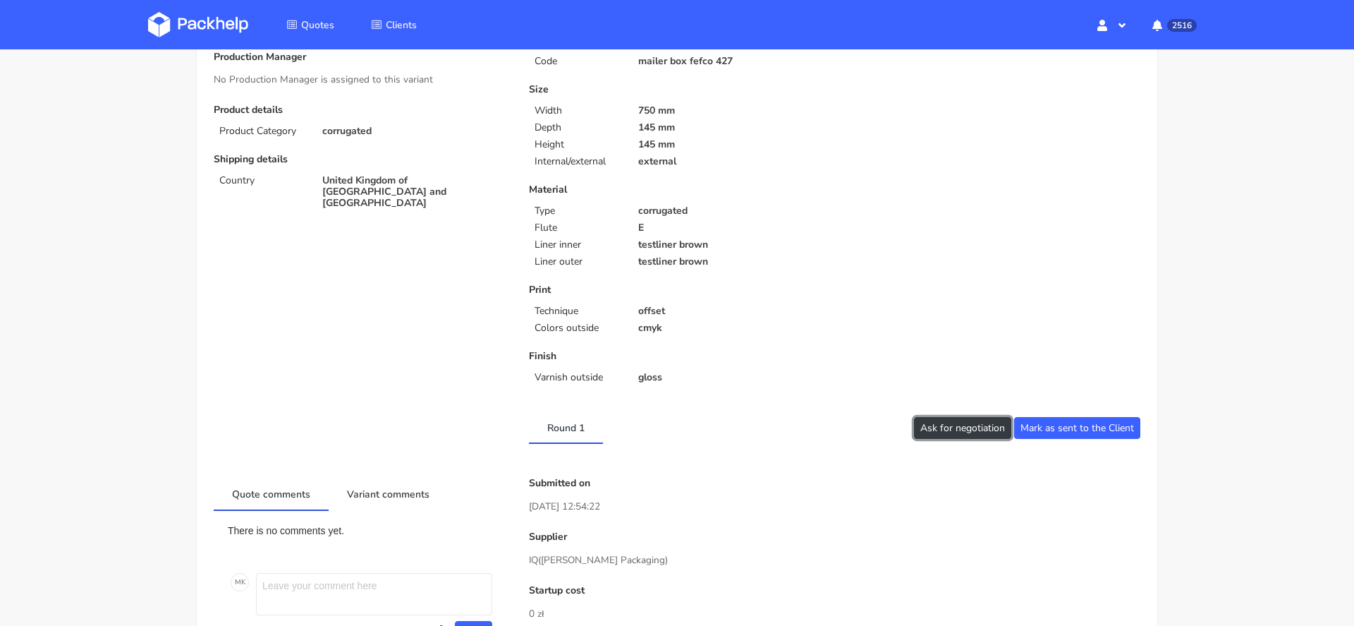
click at [983, 422] on button "Ask for negotiation" at bounding box center [962, 428] width 97 height 22
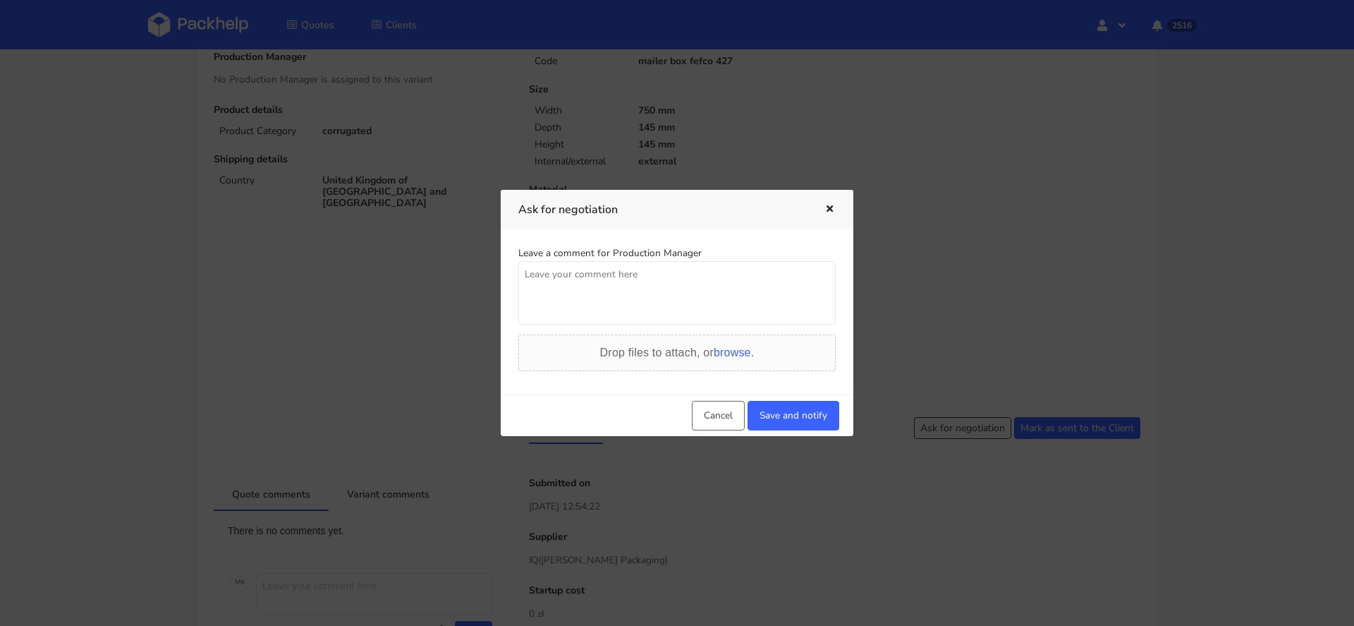
click at [671, 295] on textarea at bounding box center [676, 292] width 317 height 63
click at [796, 420] on button "Save and notify" at bounding box center [794, 416] width 92 height 30
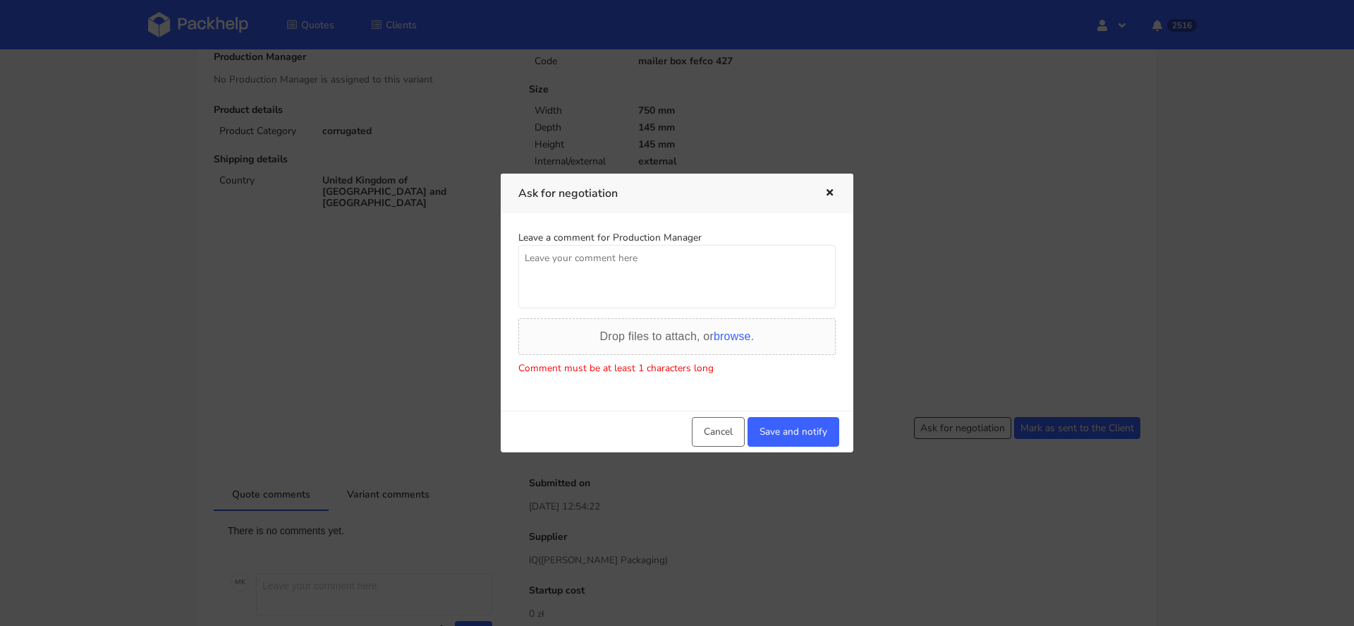
click at [641, 227] on div "Leave a comment for Production Manager Drop files to attach, or browse. Comment…" at bounding box center [677, 312] width 353 height 198
click at [650, 283] on textarea at bounding box center [676, 276] width 317 height 63
type textarea "q"
type textarea "printed, najlepszy mozliwy koszt"
click at [807, 429] on button "Save and notify" at bounding box center [794, 432] width 92 height 30
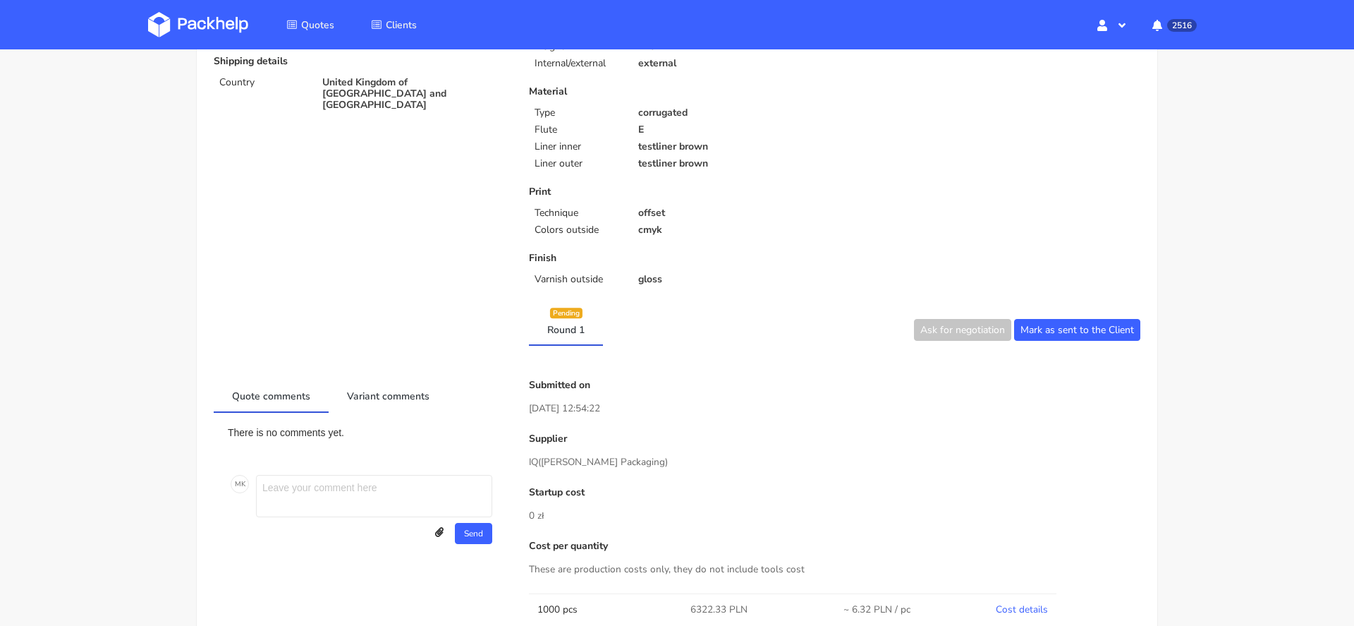
scroll to position [0, 0]
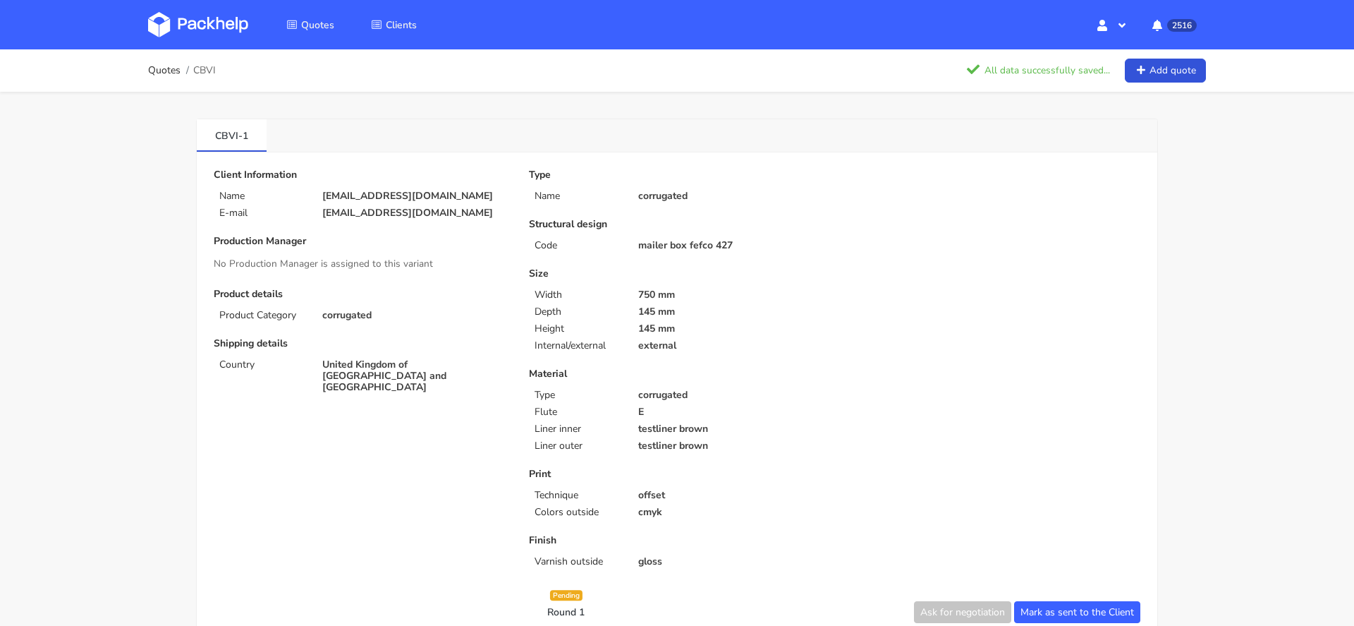
click at [206, 69] on span "CBVI" at bounding box center [204, 70] width 23 height 11
copy span "CBVI"
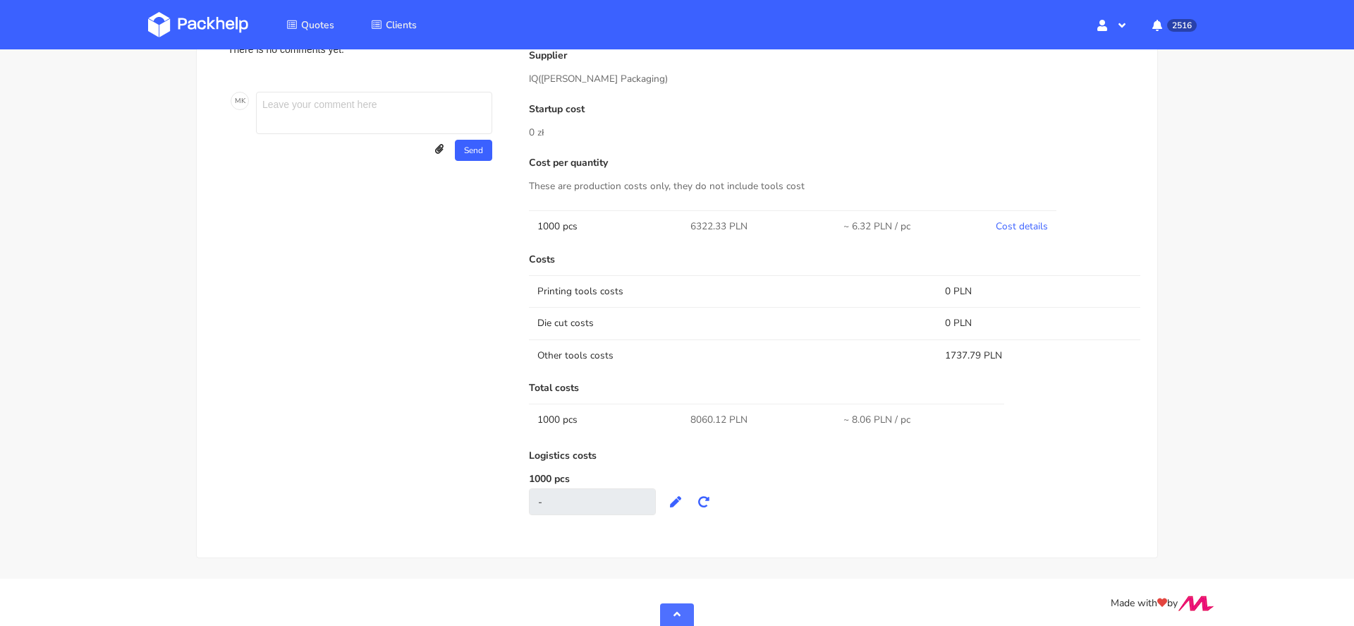
click at [1067, 411] on tr "1000 pcs 8060.12 PLN ~ 8.06 PLN / pc" at bounding box center [835, 419] width 612 height 32
click at [702, 419] on span "8060.12 PLN" at bounding box center [719, 420] width 57 height 14
copy span "8060.12"
click at [1028, 219] on link "Cost details" at bounding box center [1022, 225] width 52 height 13
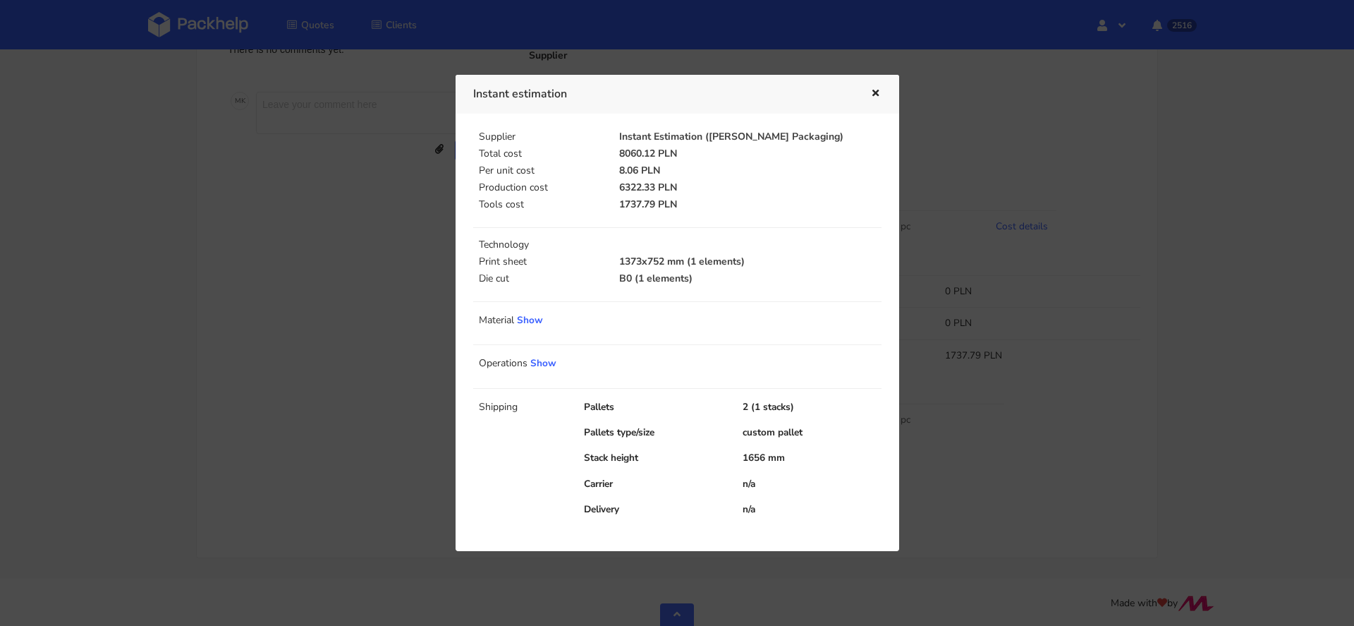
click at [877, 91] on icon "button" at bounding box center [876, 94] width 12 height 10
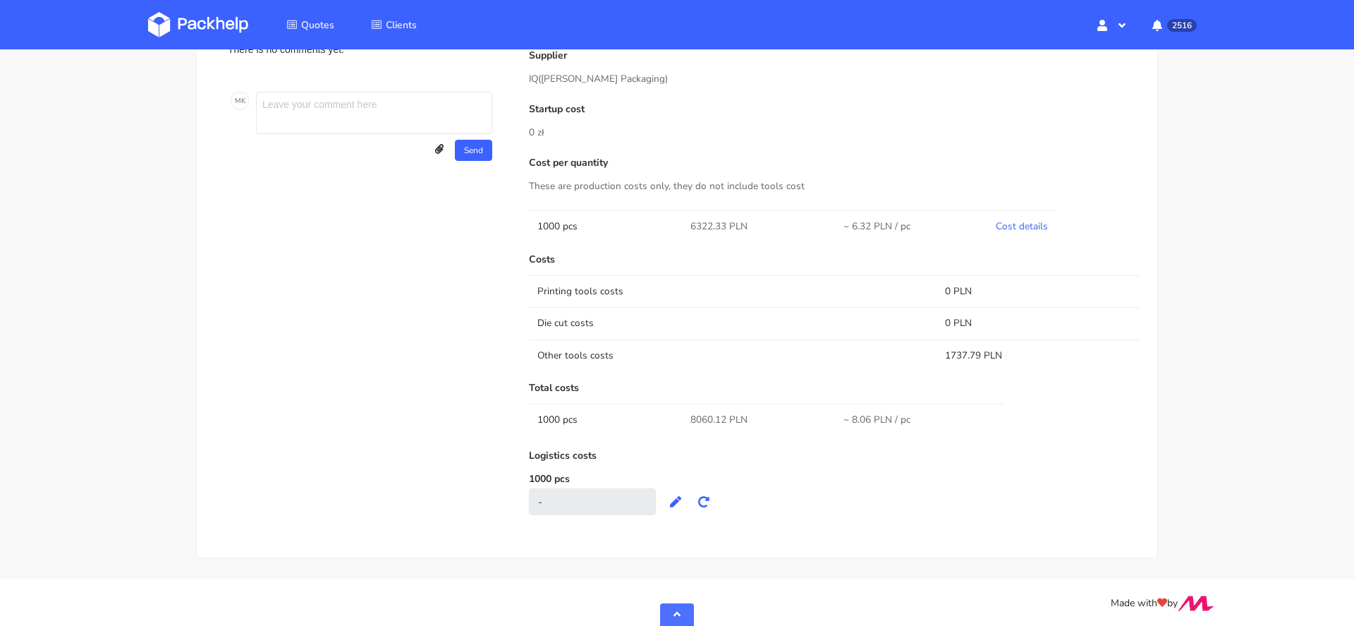
click at [199, 23] on img at bounding box center [198, 24] width 100 height 25
